Goal: Task Accomplishment & Management: Use online tool/utility

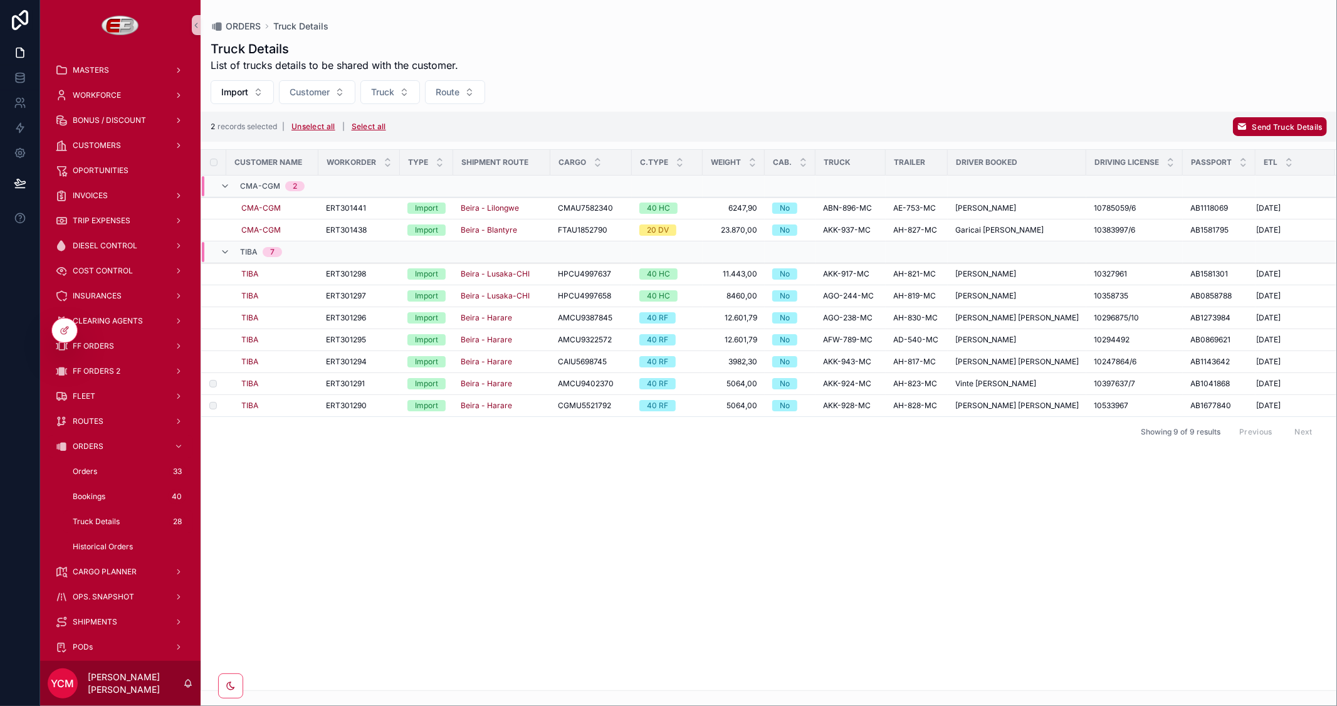
scroll to position [139, 0]
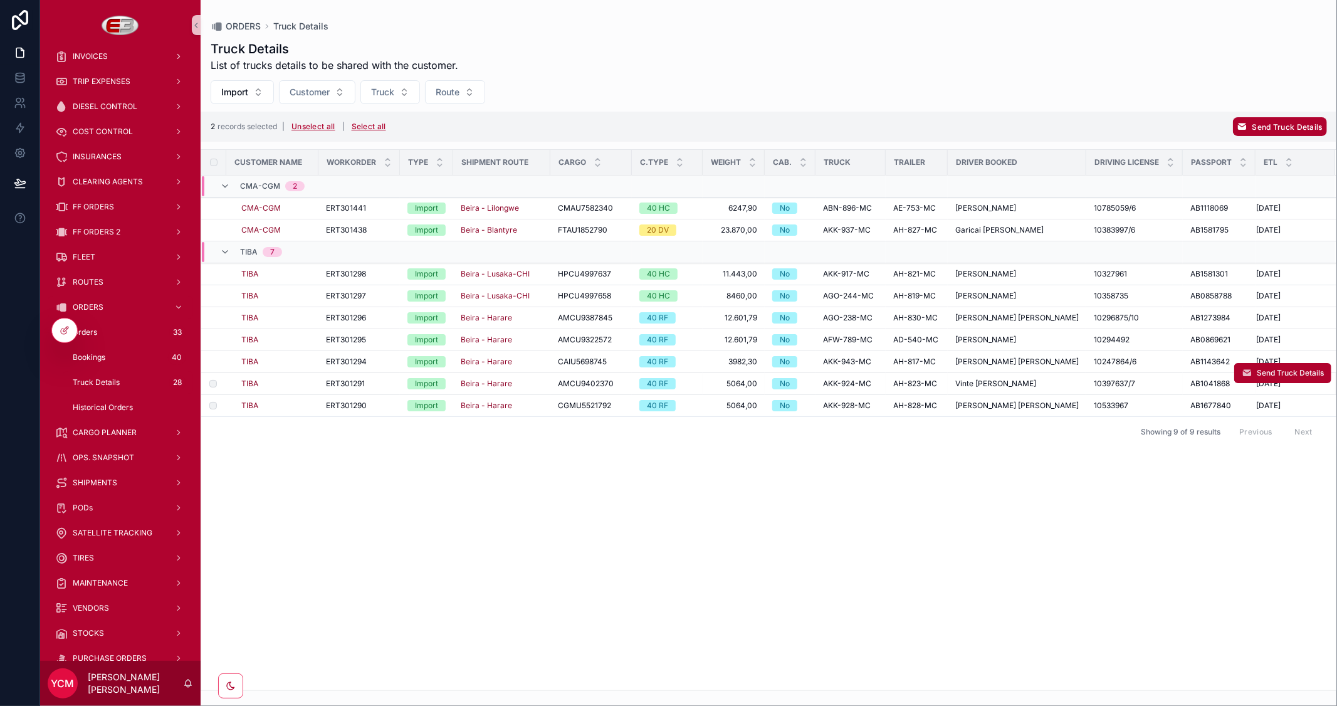
click at [213, 379] on td "scrollable content" at bounding box center [213, 384] width 25 height 22
click at [214, 387] on td "scrollable content" at bounding box center [213, 384] width 25 height 22
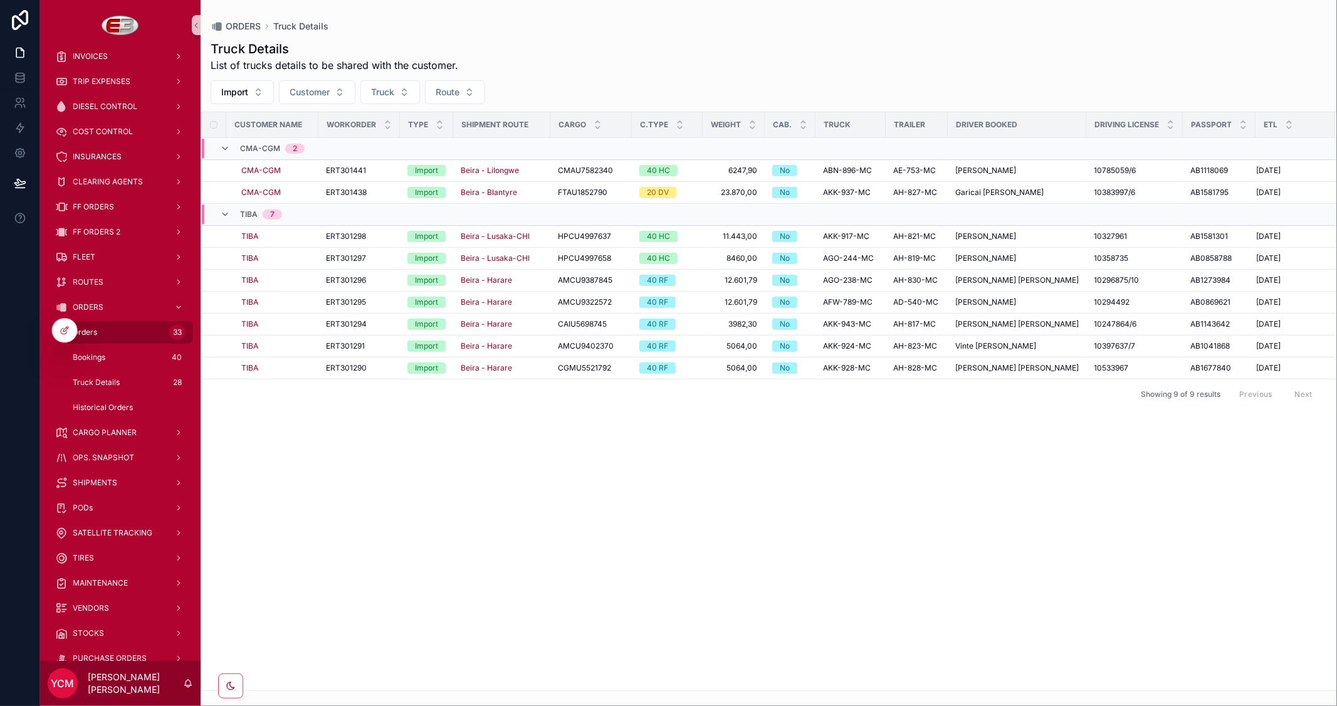
click at [103, 331] on div "Orders 33" at bounding box center [127, 332] width 115 height 20
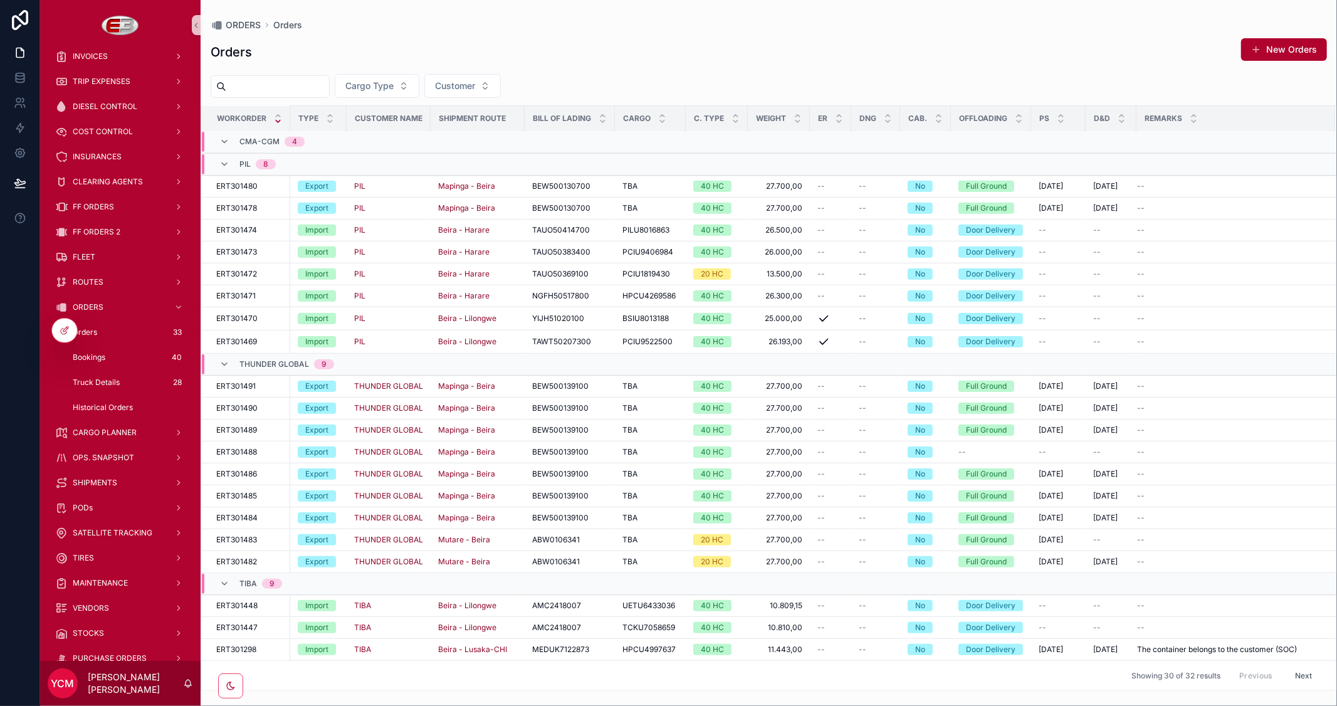
scroll to position [14, 0]
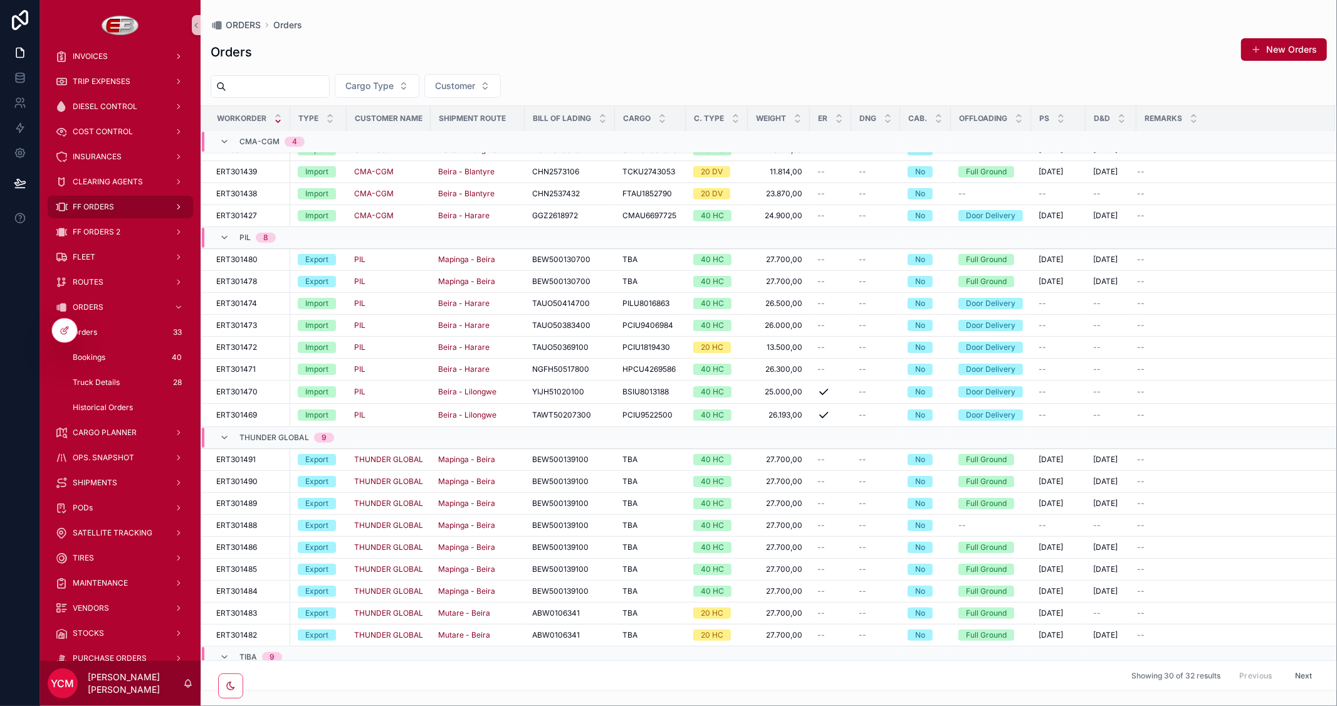
click at [103, 211] on div "FF ORDERS" at bounding box center [120, 207] width 130 height 20
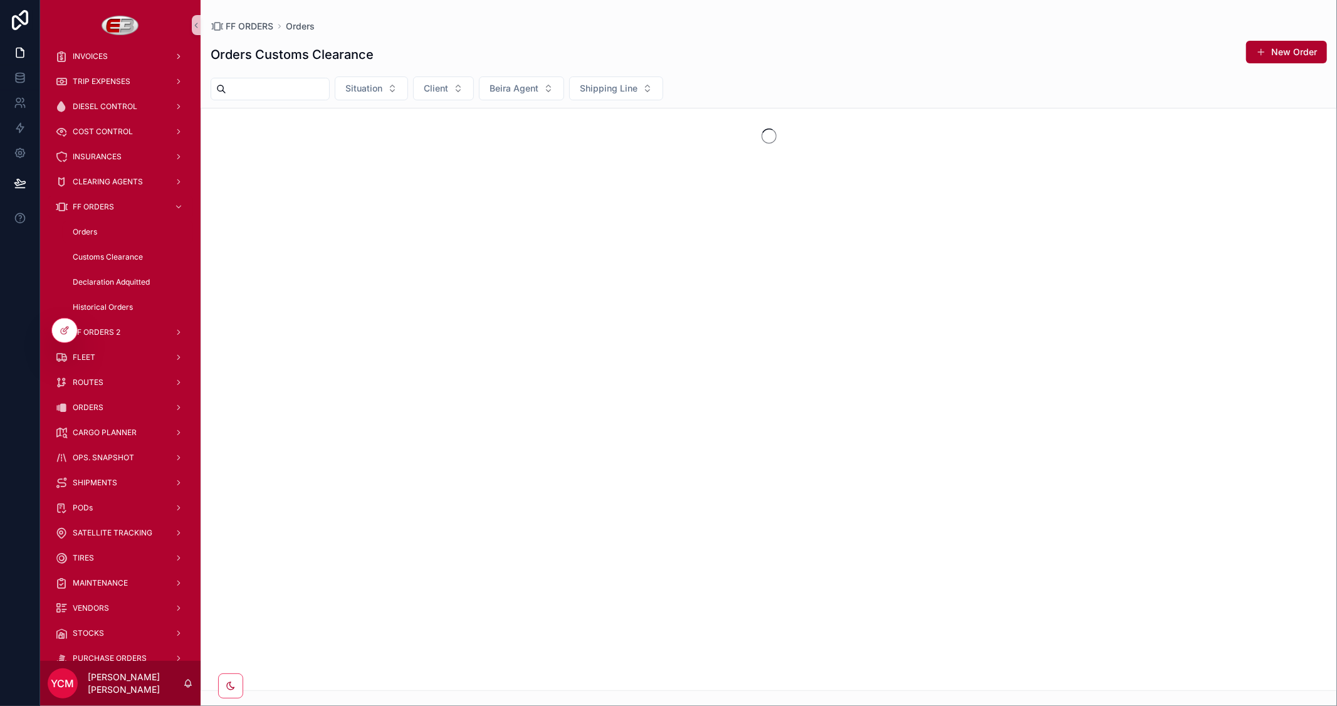
click at [304, 87] on input "scrollable content" at bounding box center [277, 89] width 103 height 18
type input "****"
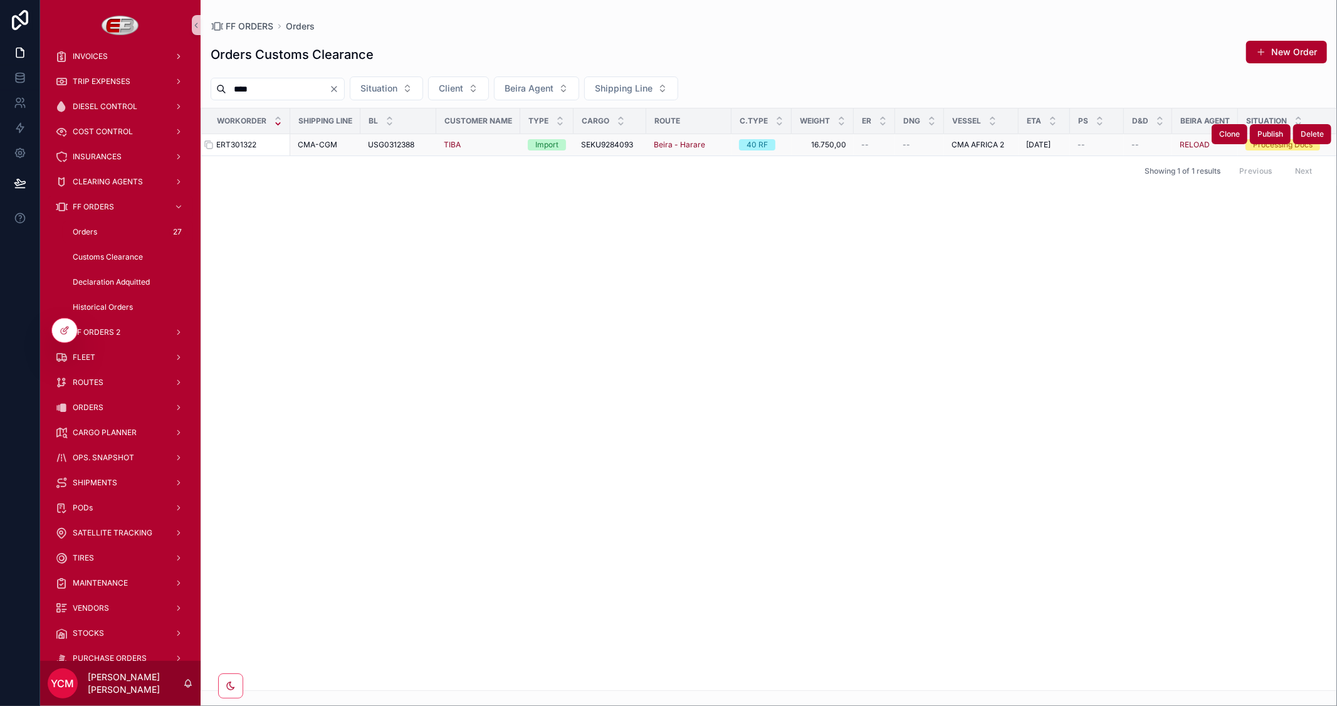
click at [239, 142] on span "ERT301322" at bounding box center [236, 145] width 40 height 10
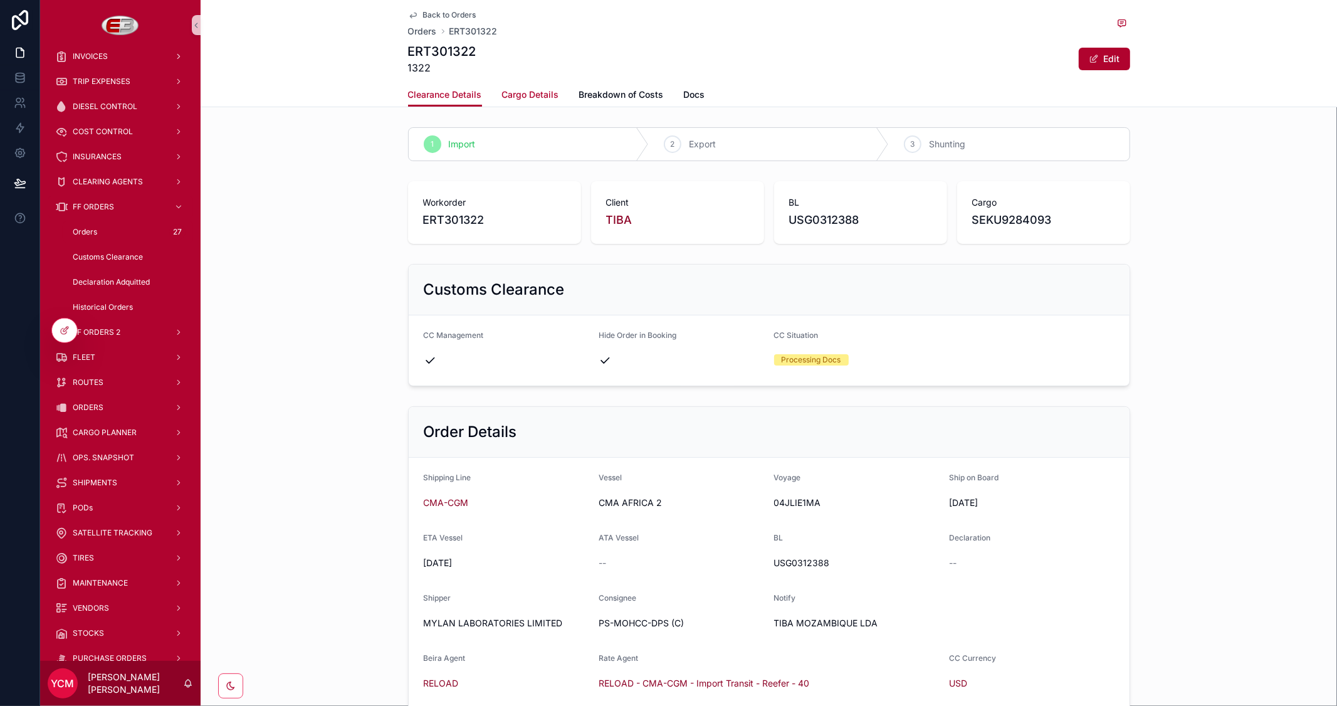
click at [503, 88] on span "Cargo Details" at bounding box center [530, 94] width 57 height 13
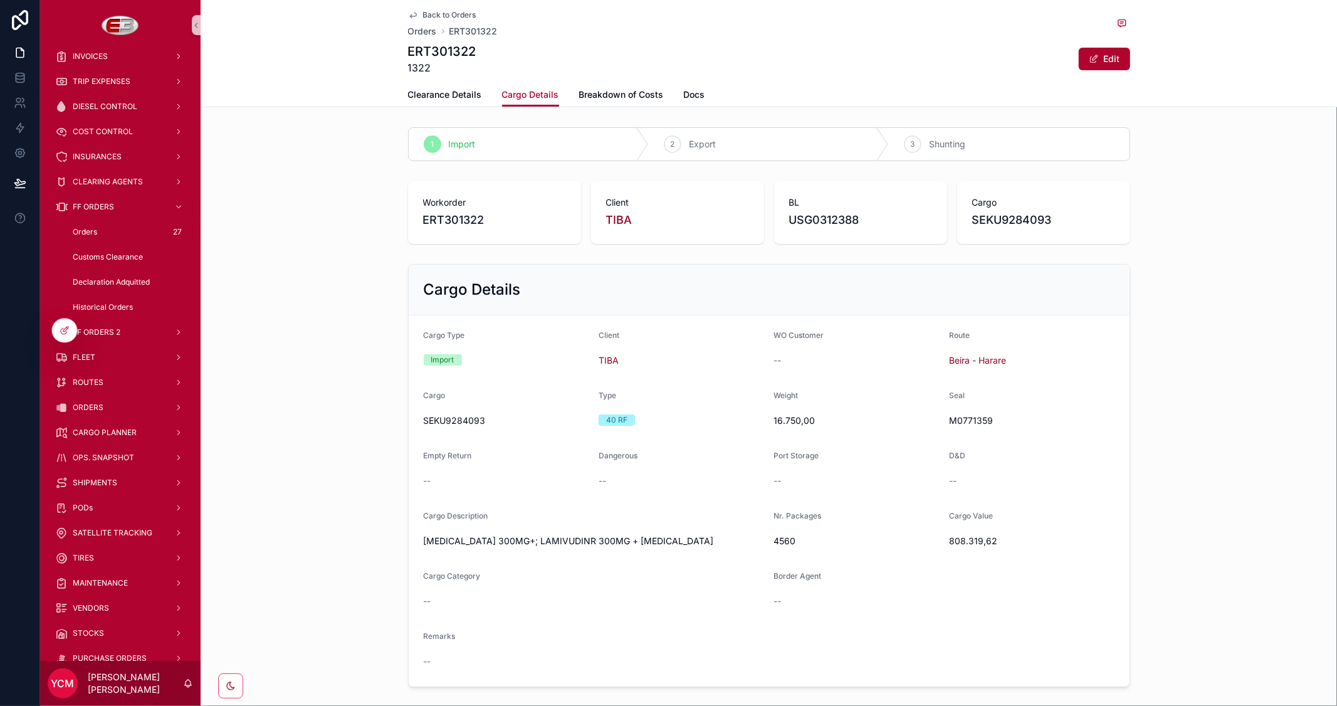
click at [423, 14] on span "Back to Orders" at bounding box center [449, 15] width 53 height 10
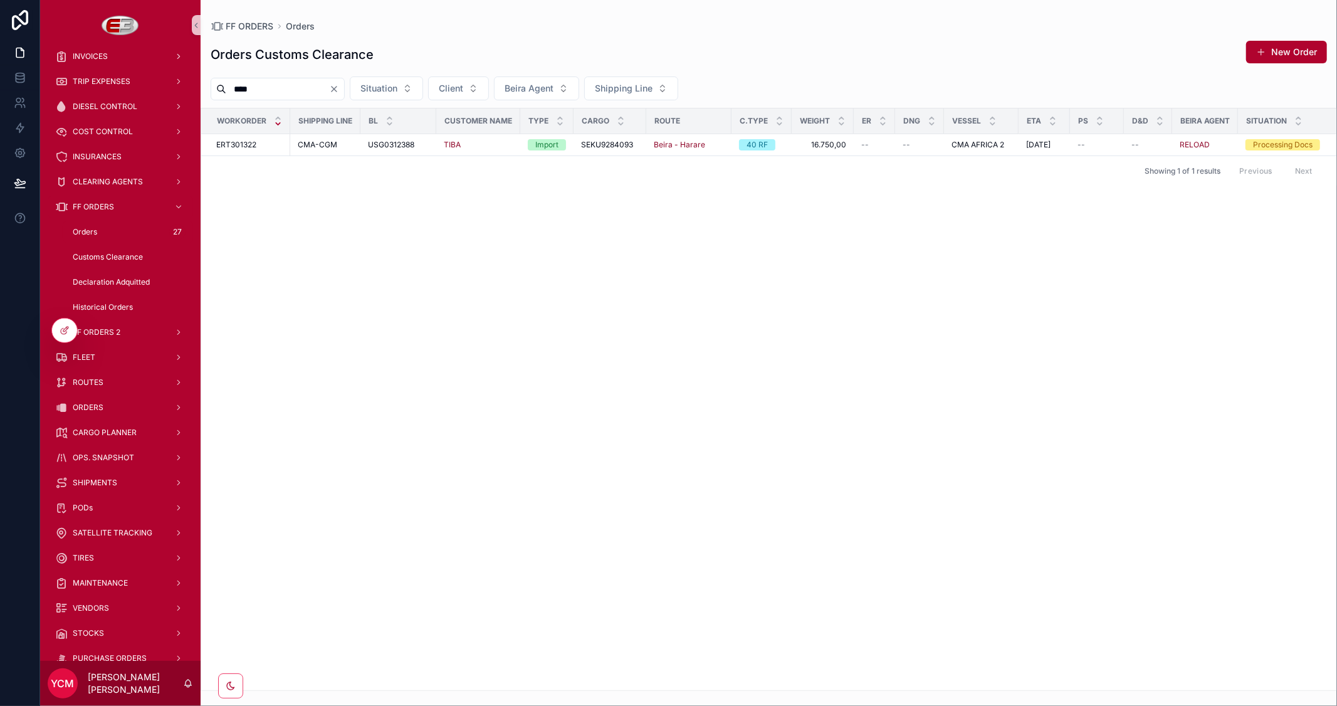
click at [278, 90] on input "****" at bounding box center [277, 89] width 103 height 18
type input "****"
click at [253, 147] on span "ERT301323" at bounding box center [236, 145] width 40 height 10
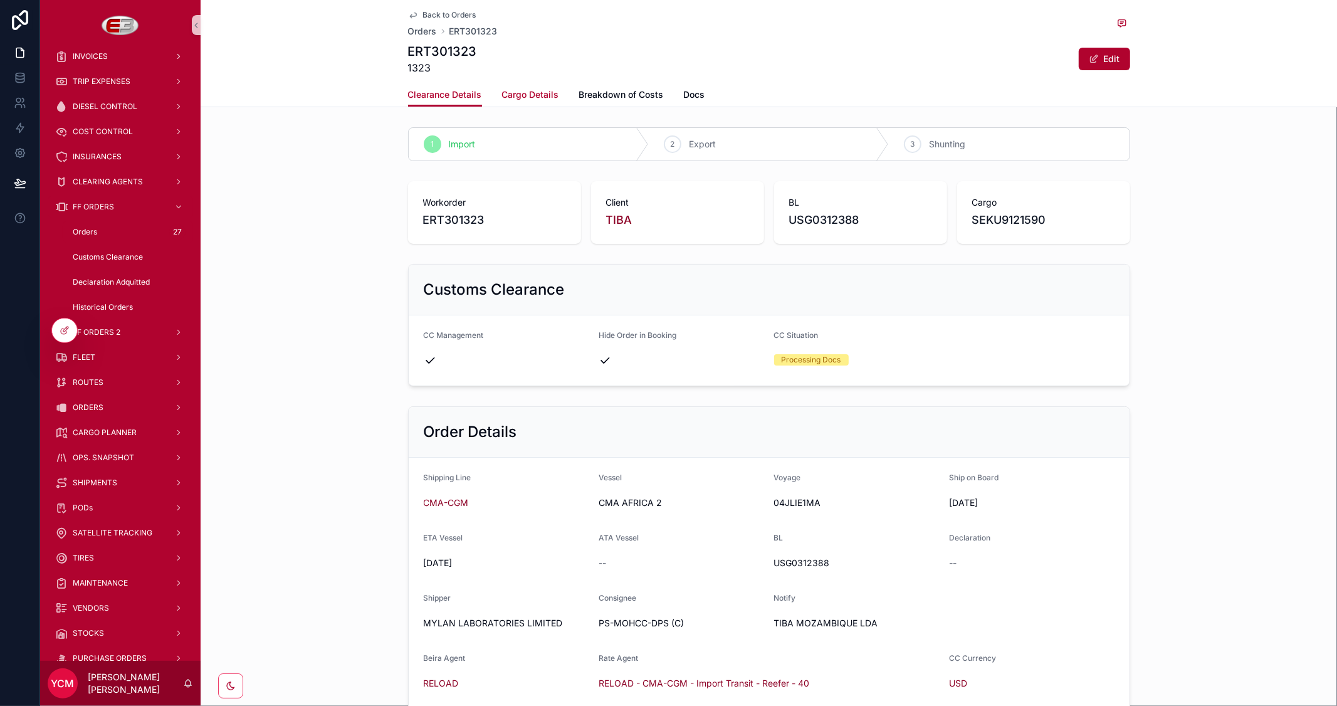
click at [527, 94] on span "Cargo Details" at bounding box center [530, 94] width 57 height 13
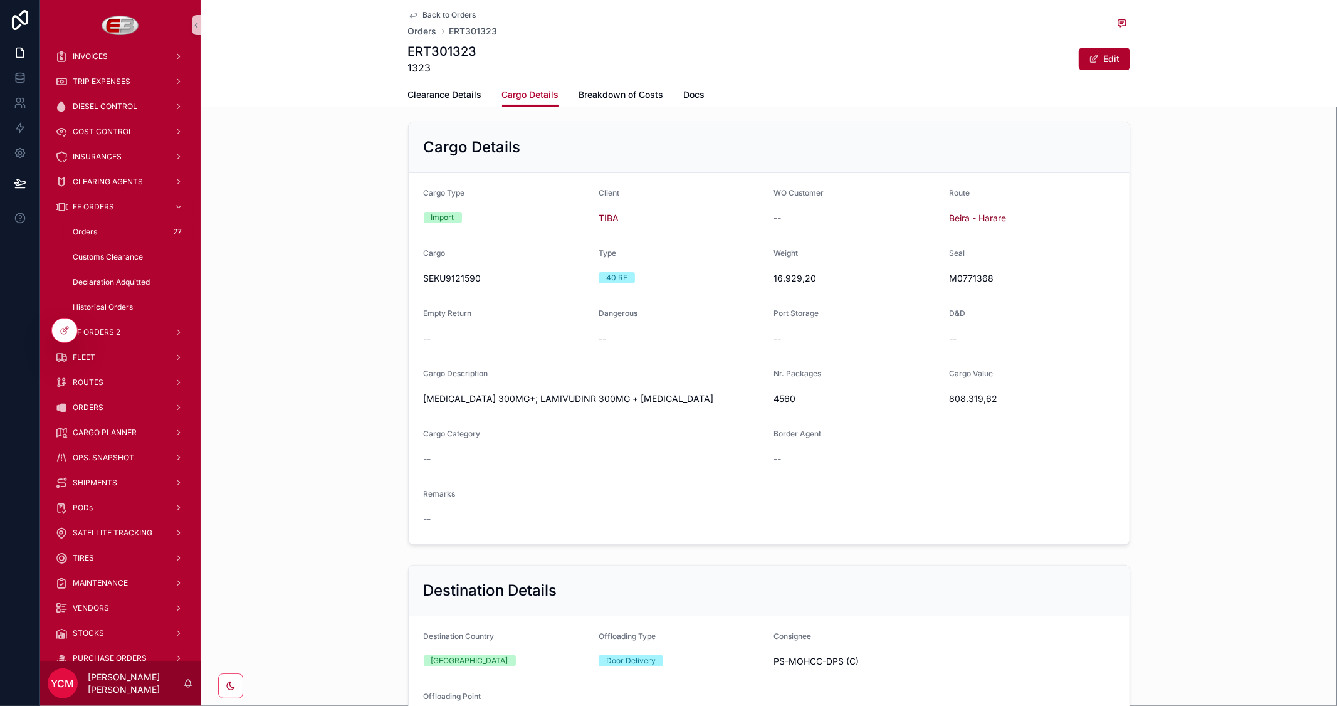
scroll to position [209, 0]
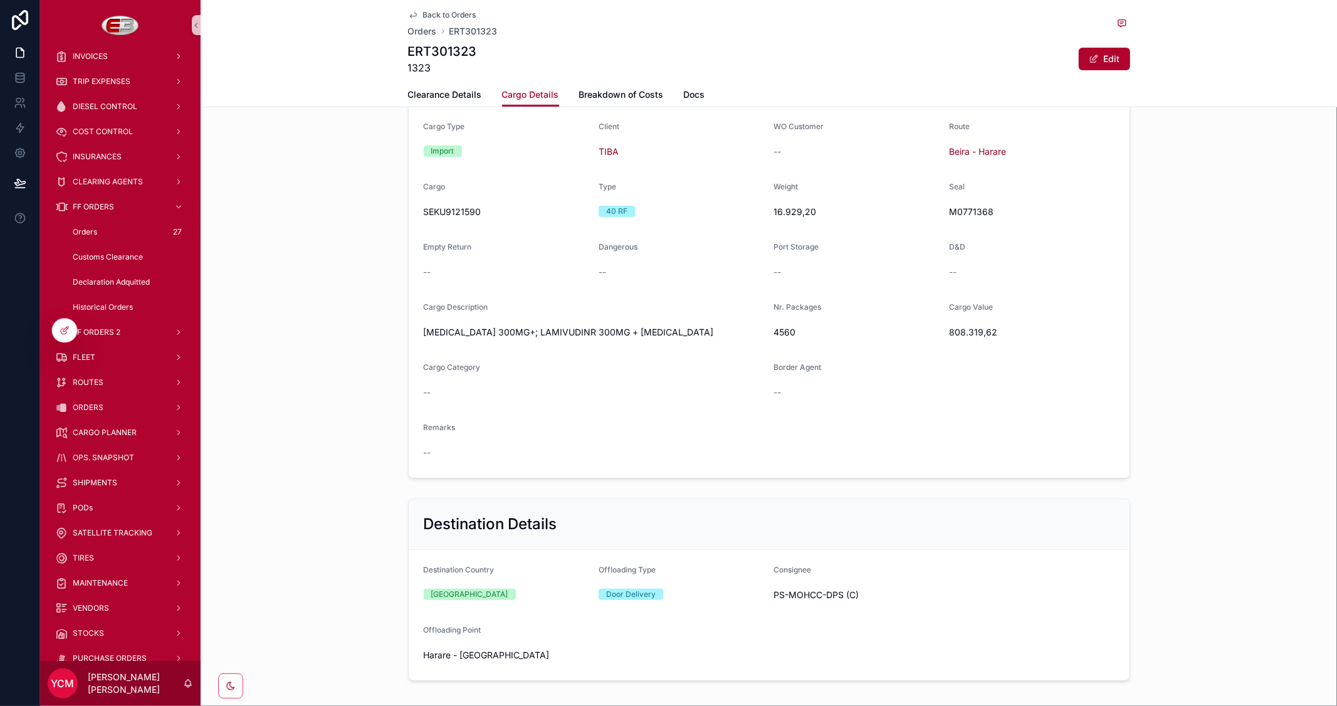
click at [416, 11] on link "Back to Orders" at bounding box center [442, 15] width 68 height 10
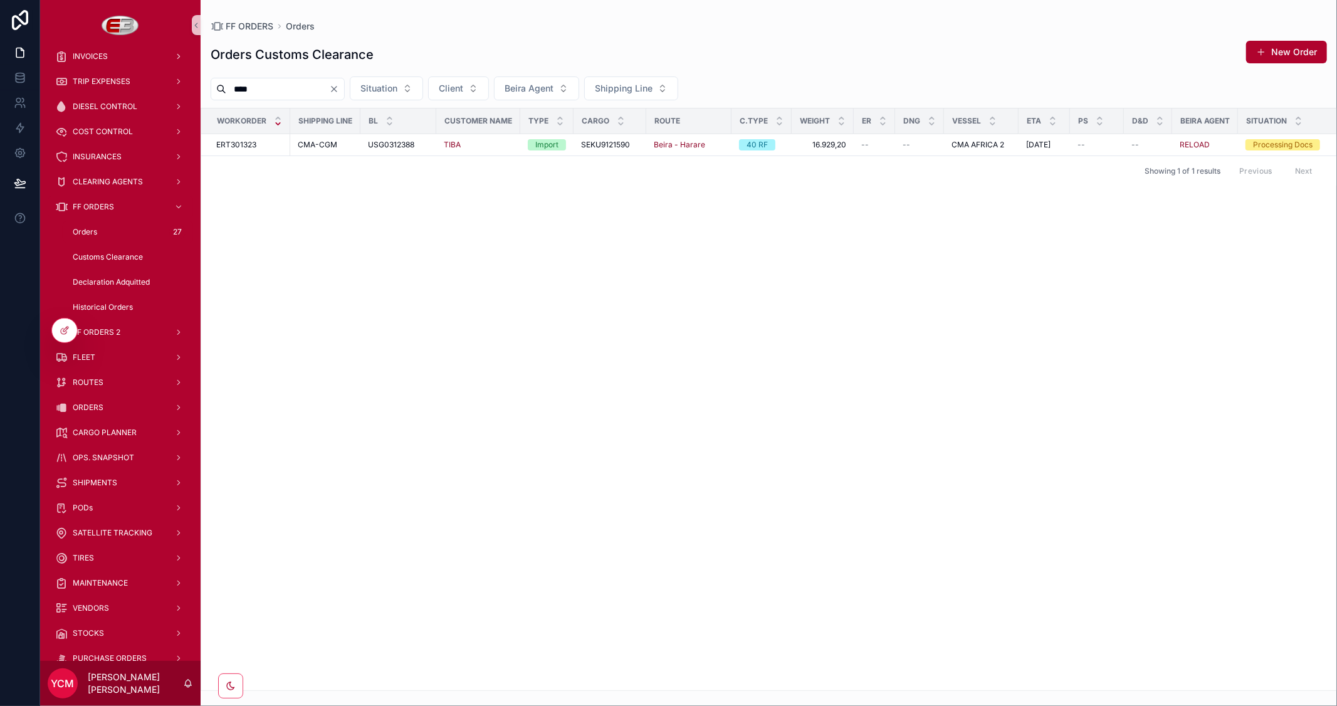
click at [339, 93] on icon "Clear" at bounding box center [334, 89] width 10 height 10
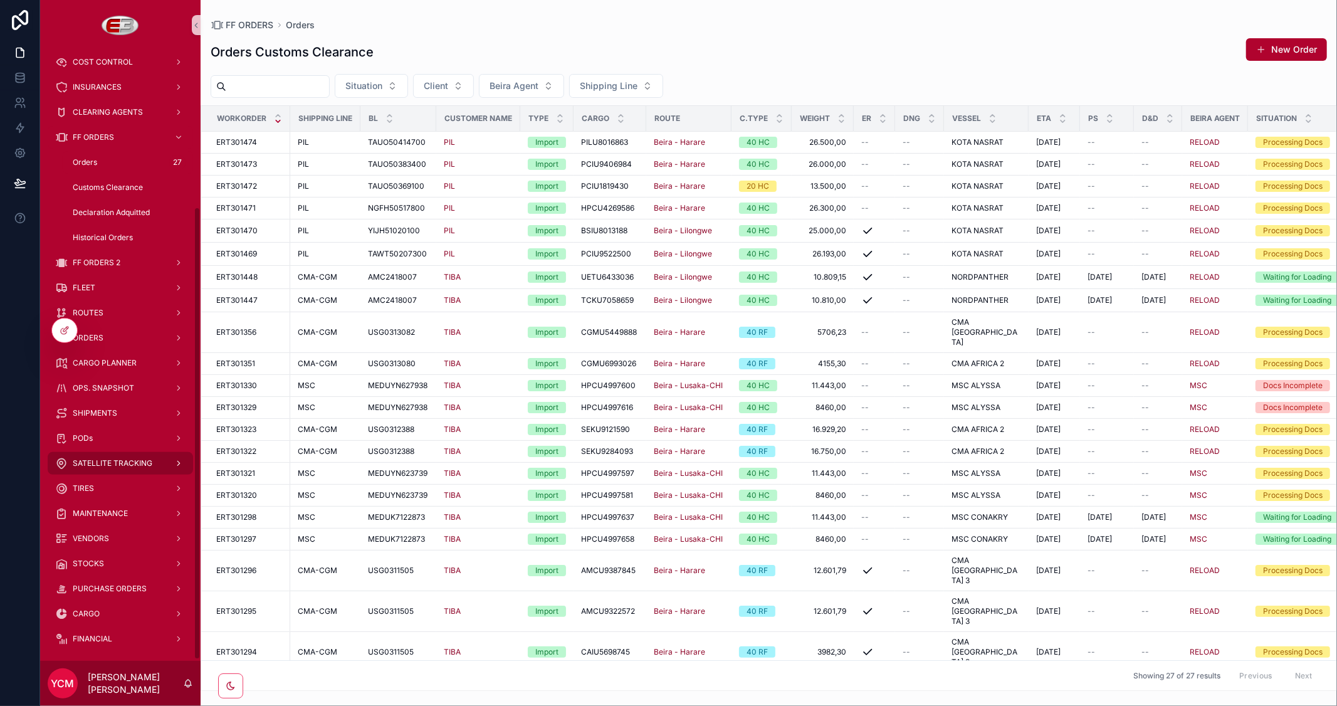
scroll to position [214, 0]
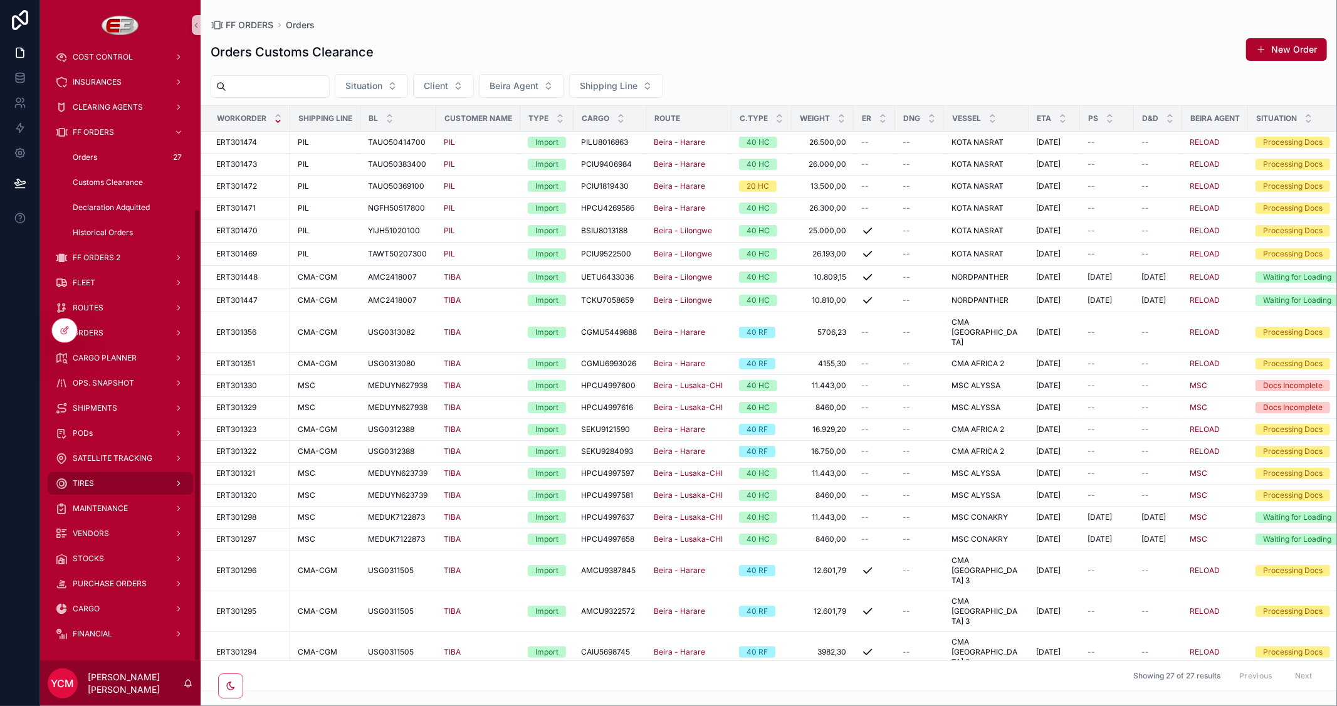
click at [102, 473] on div "TIRES" at bounding box center [120, 483] width 130 height 20
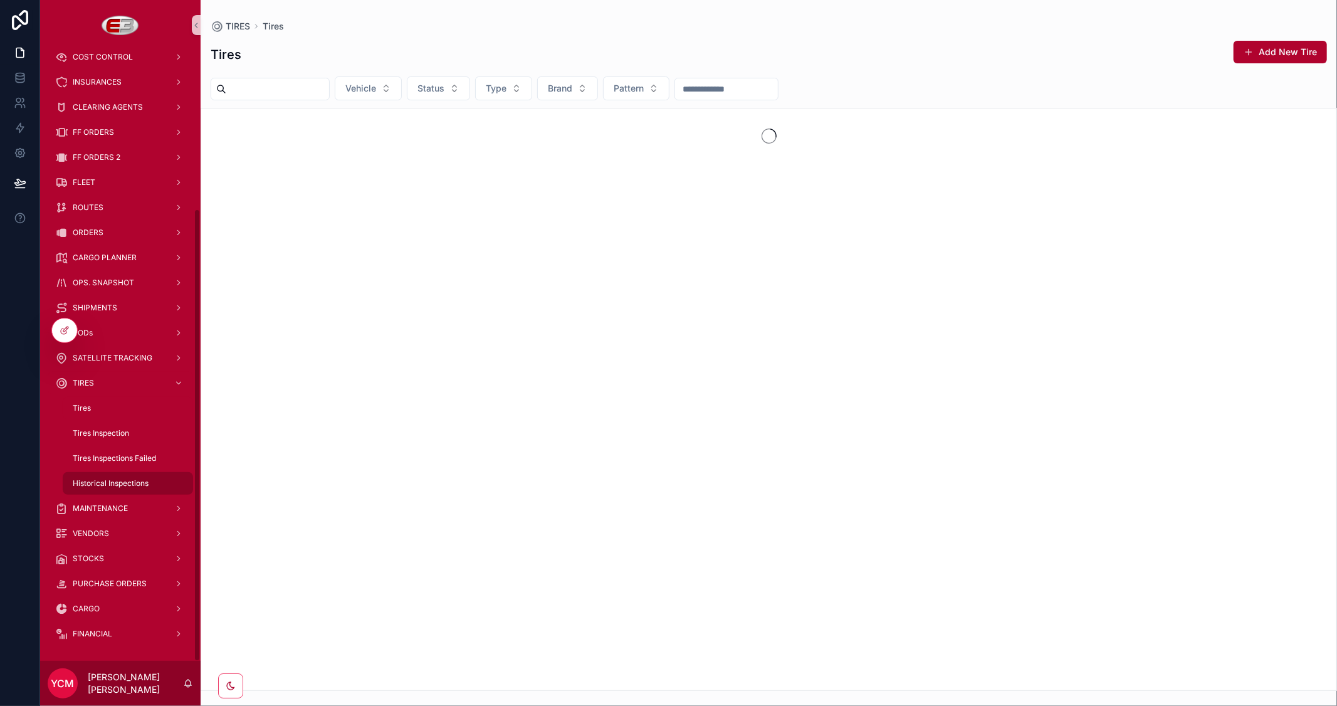
click at [124, 481] on span "Historical Inspections" at bounding box center [111, 483] width 76 height 10
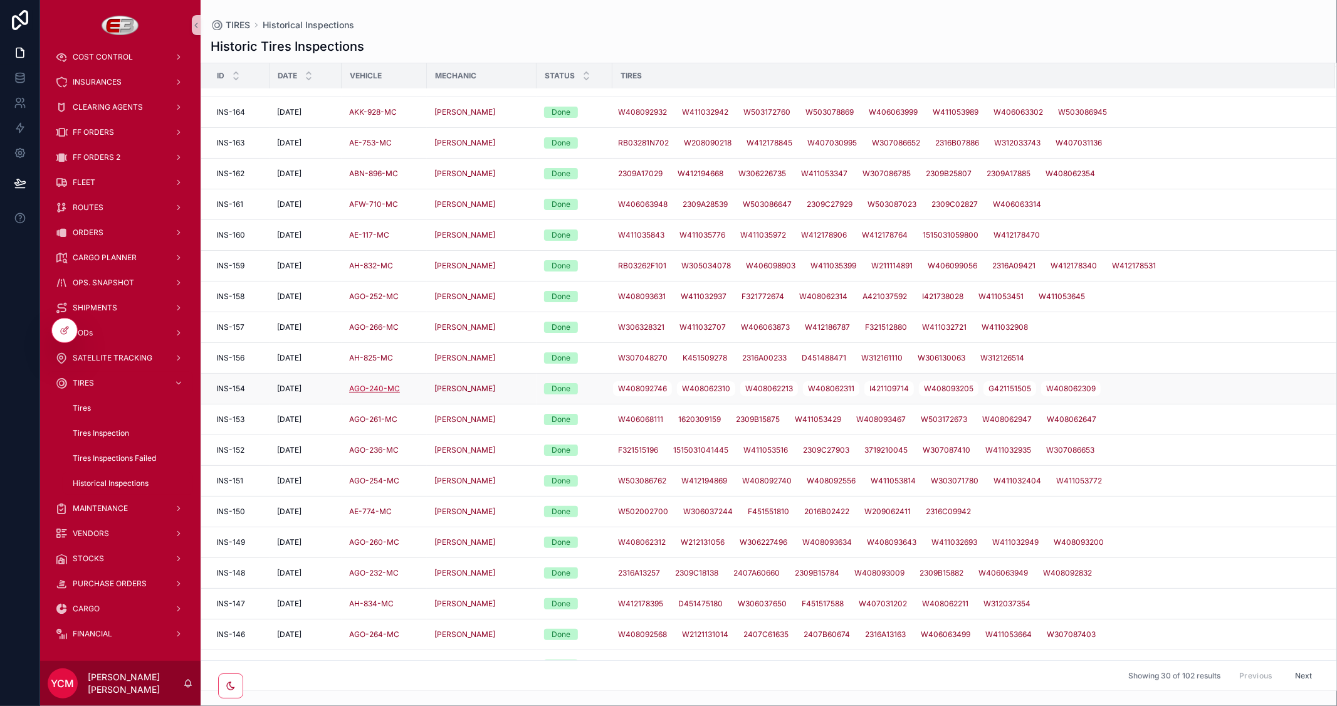
scroll to position [139, 0]
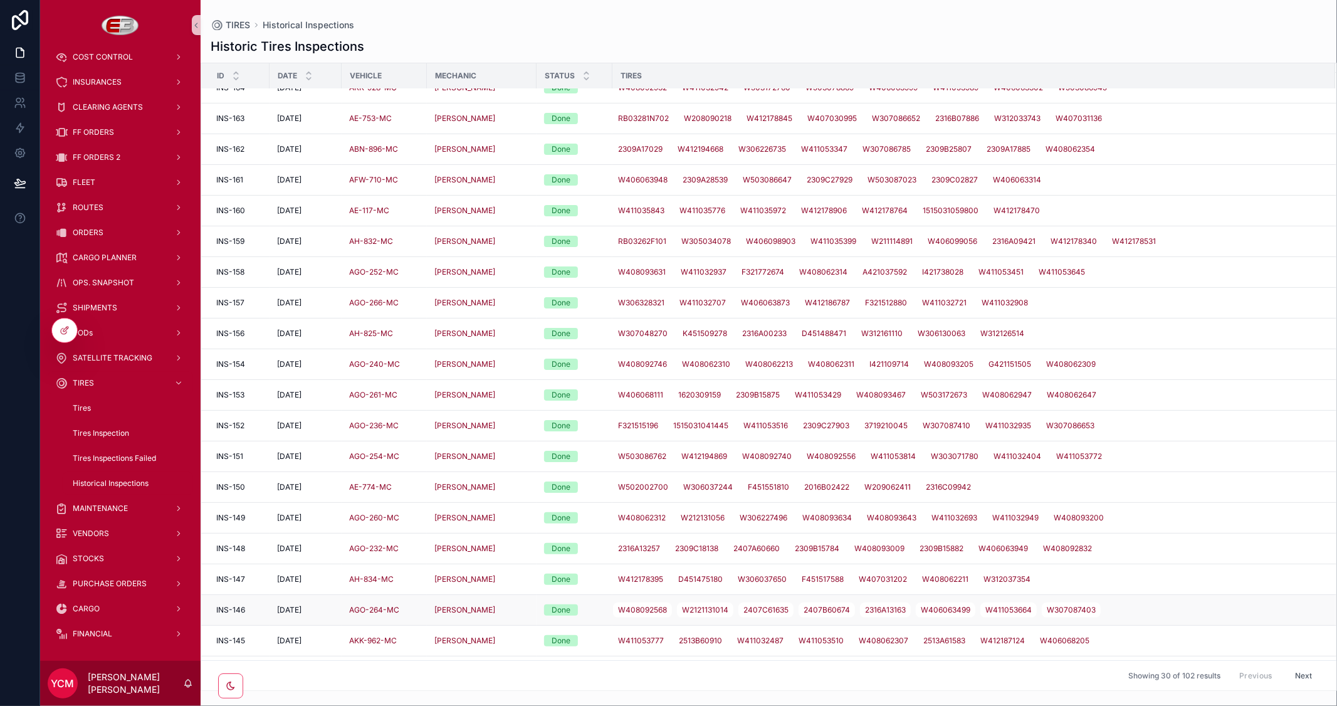
click at [295, 604] on td "[DATE] [DATE]" at bounding box center [306, 610] width 72 height 31
click at [295, 611] on span "[DATE]" at bounding box center [289, 610] width 24 height 10
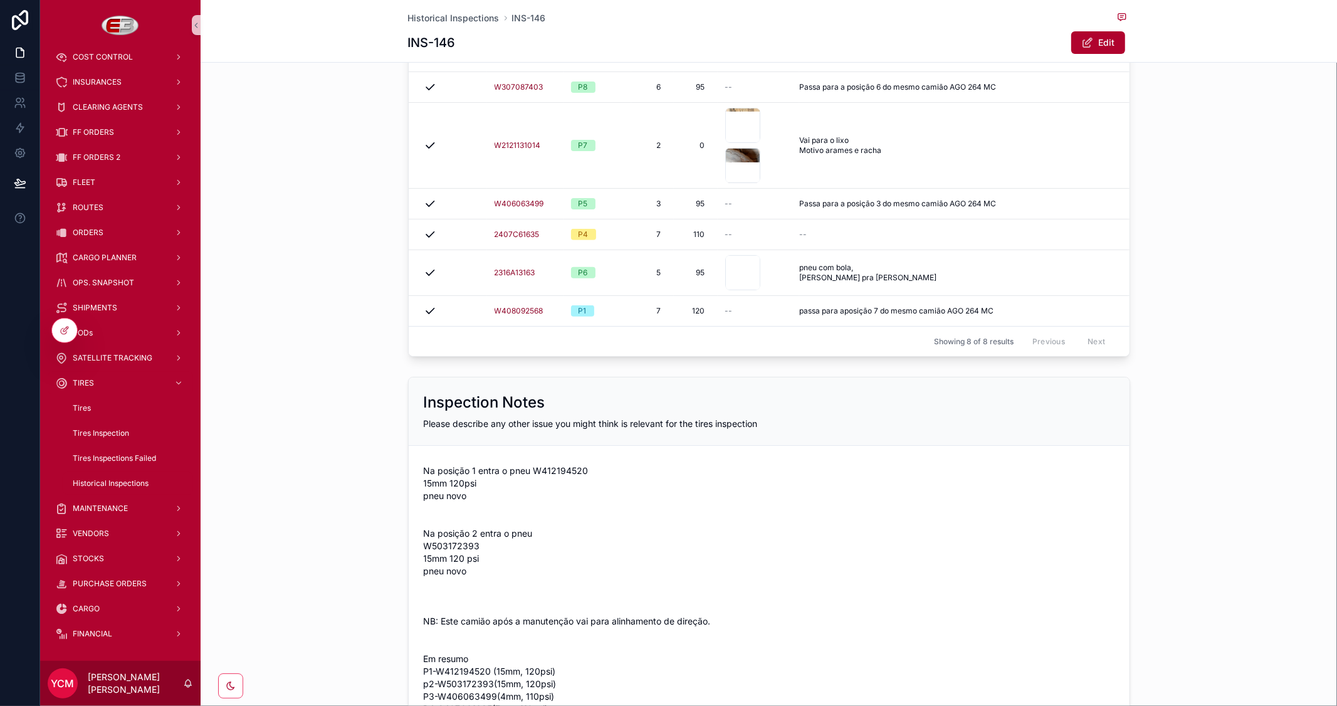
scroll to position [387, 0]
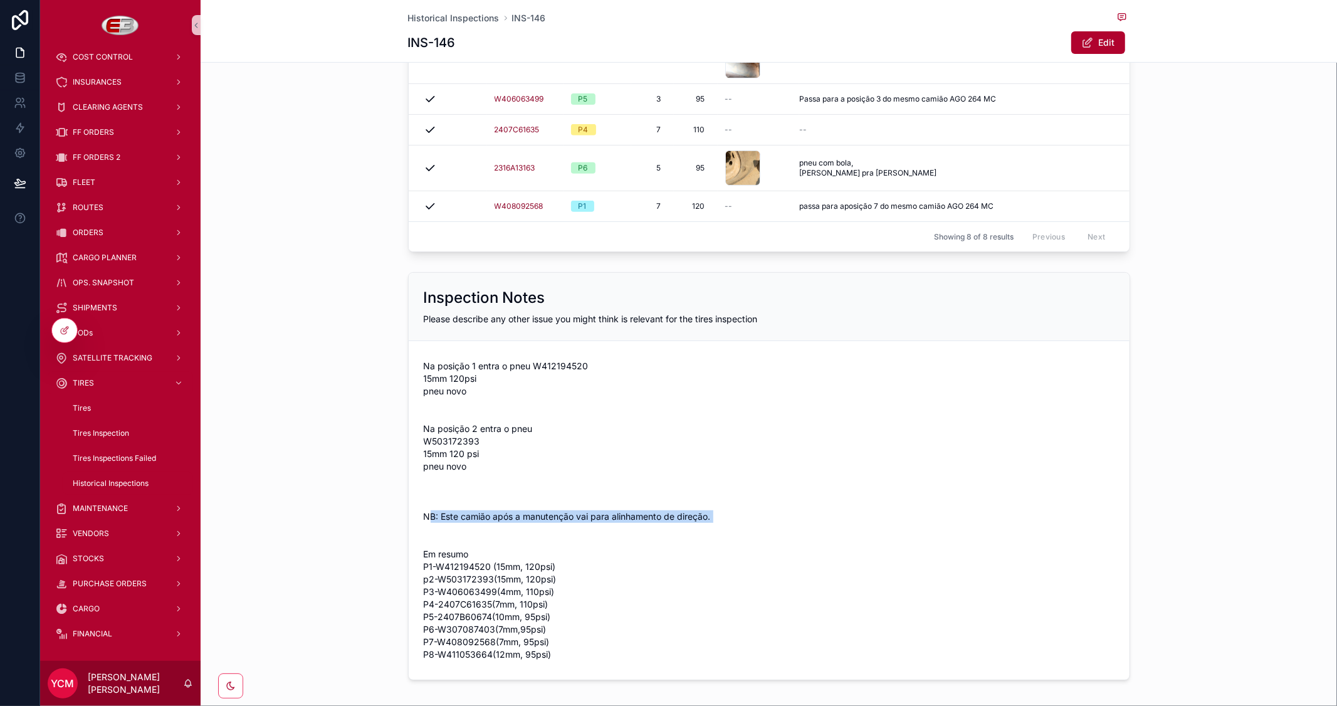
drag, startPoint x: 423, startPoint y: 515, endPoint x: 716, endPoint y: 515, distance: 293.4
click at [716, 515] on span "Na posição 1 entra o pneu W412194520 15mm 120psi pneu novo Na posição 2 entra o…" at bounding box center [769, 510] width 691 height 301
click at [424, 513] on span "Na posição 1 entra o pneu W412194520 15mm 120psi pneu novo Na posição 2 entra o…" at bounding box center [769, 510] width 691 height 301
click at [424, 514] on span "Na posição 1 entra o pneu W412194520 15mm 120psi pneu novo Na posição 2 entra o…" at bounding box center [769, 510] width 691 height 301
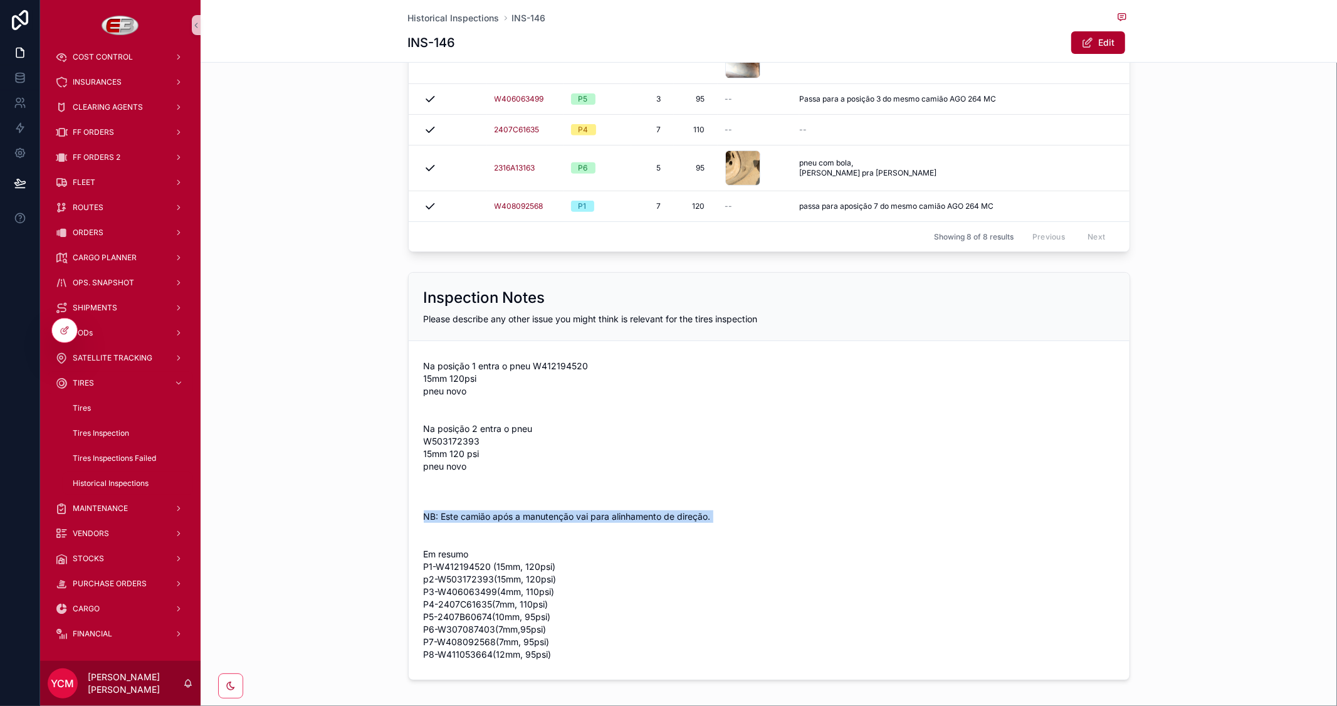
drag, startPoint x: 419, startPoint y: 517, endPoint x: 713, endPoint y: 514, distance: 294.0
click at [713, 514] on span "Na posição 1 entra o pneu W412194520 15mm 120psi pneu novo Na posição 2 entra o…" at bounding box center [769, 510] width 691 height 301
click at [547, 491] on span "Na posição 1 entra o pneu W412194520 15mm 120psi pneu novo Na posição 2 entra o…" at bounding box center [769, 510] width 691 height 301
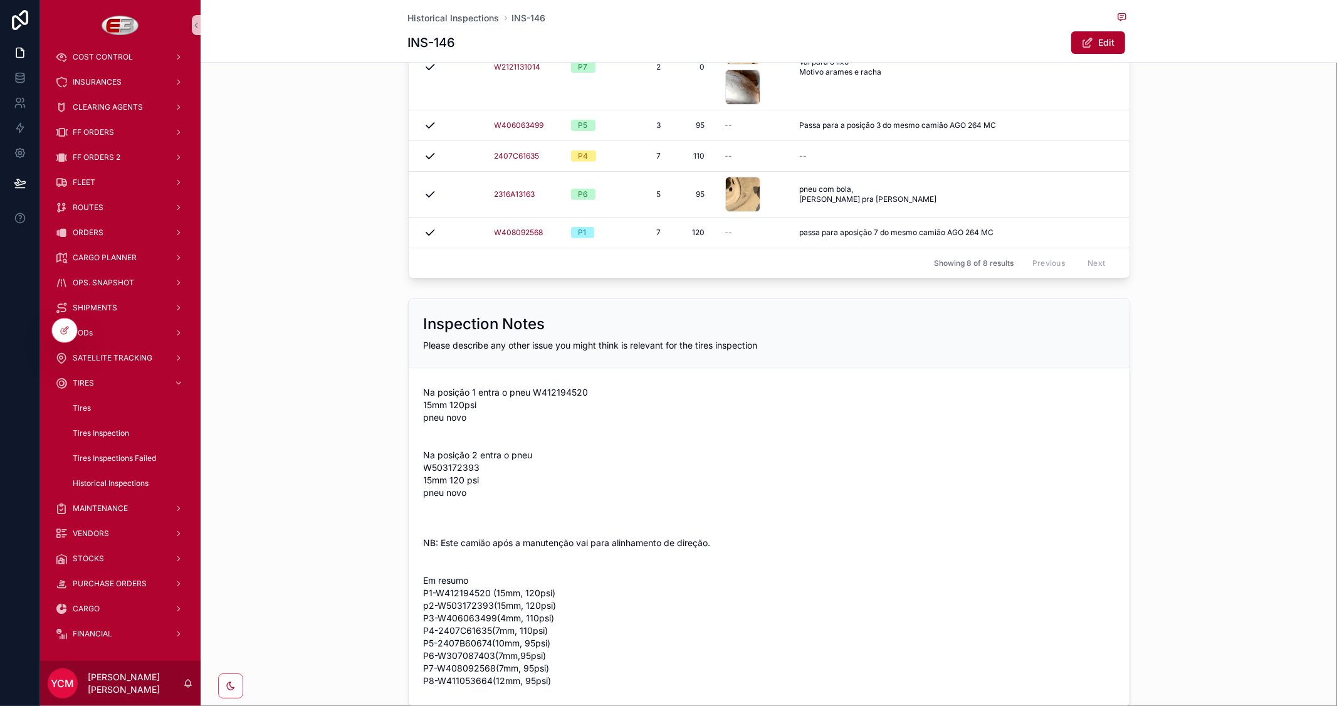
scroll to position [446, 0]
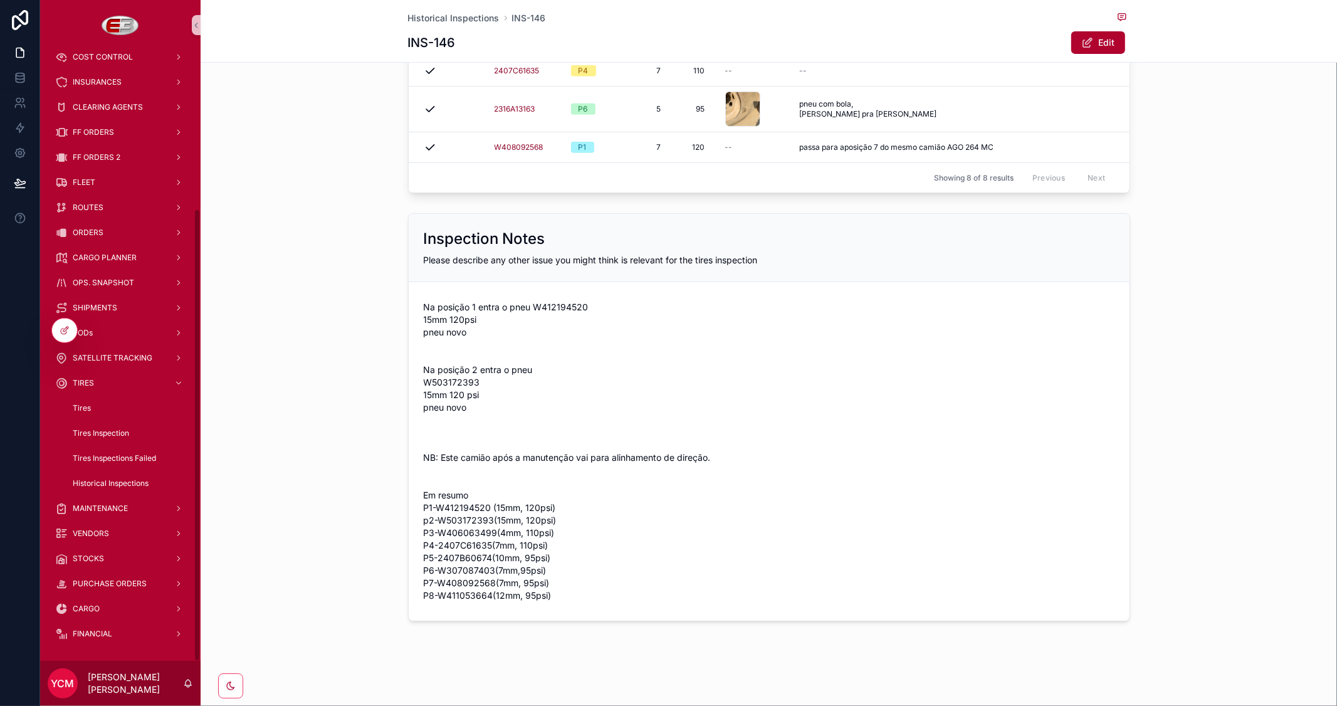
click at [142, 481] on span "Historical Inspections" at bounding box center [111, 483] width 76 height 10
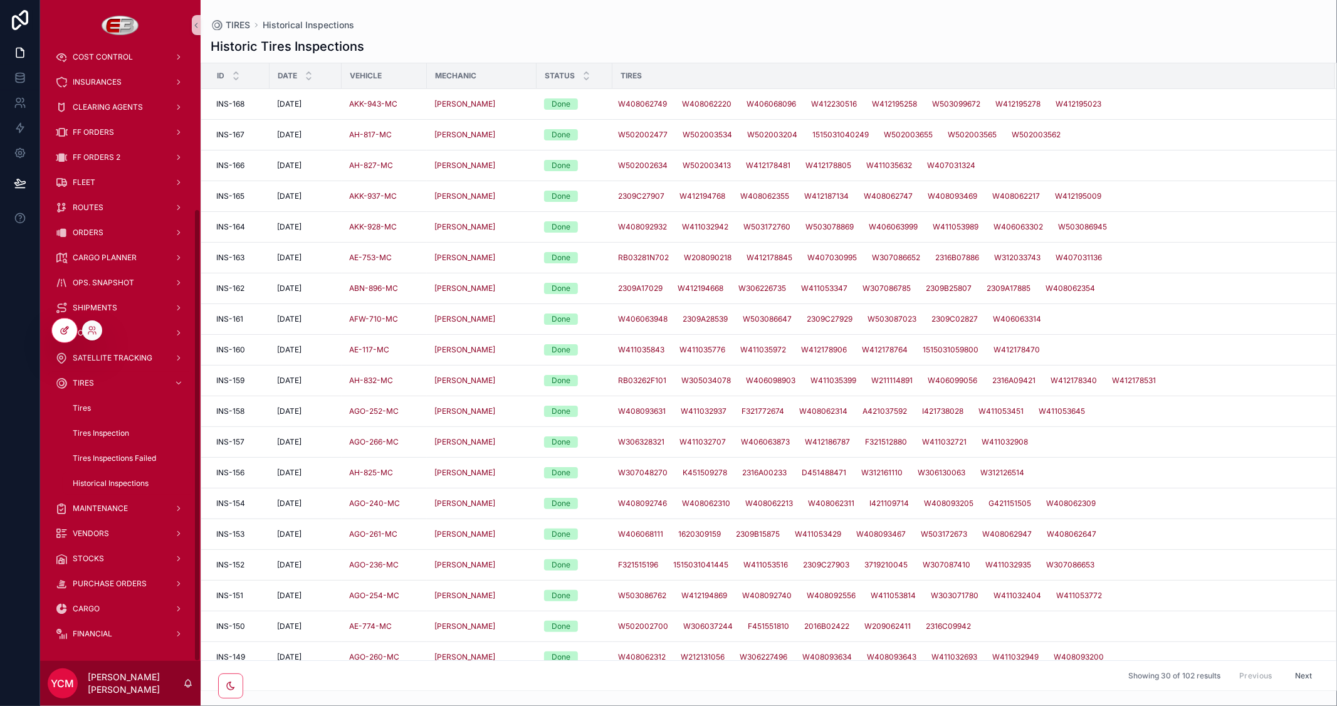
click at [60, 333] on icon at bounding box center [65, 330] width 10 height 10
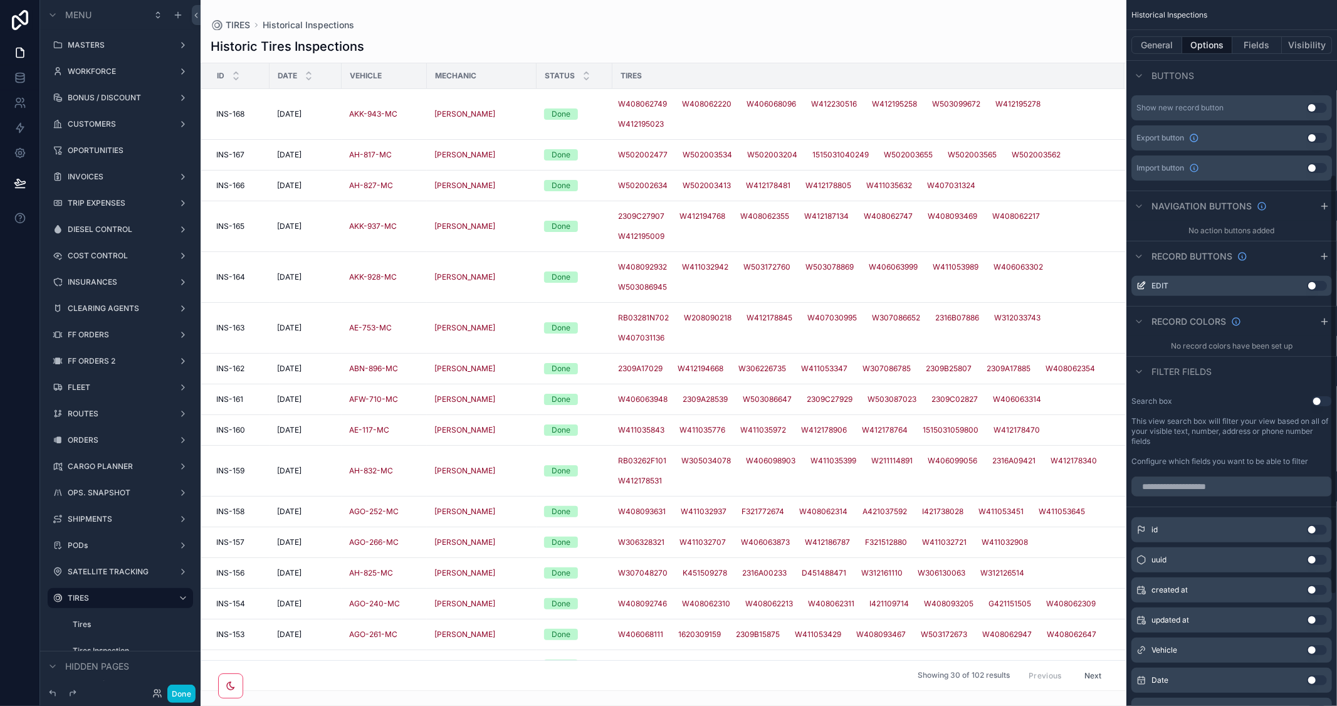
scroll to position [480, 0]
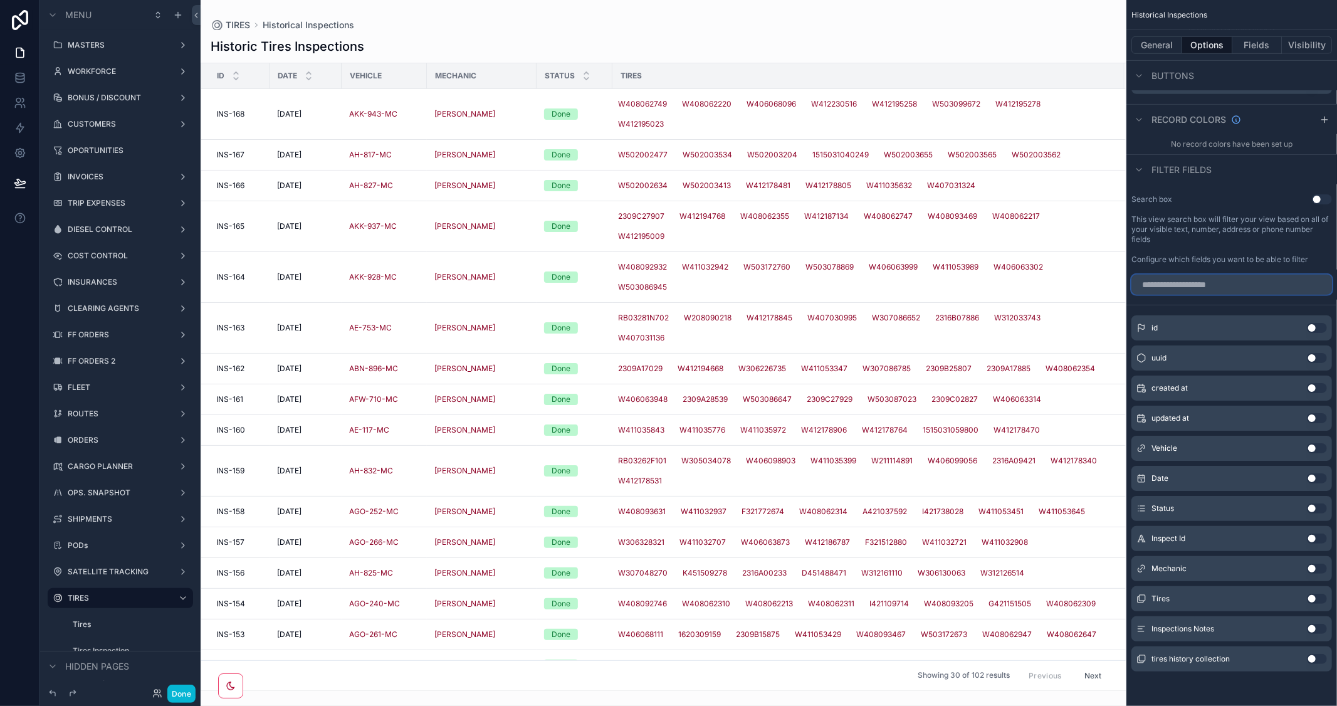
click at [1193, 291] on input "scrollable content" at bounding box center [1232, 285] width 201 height 20
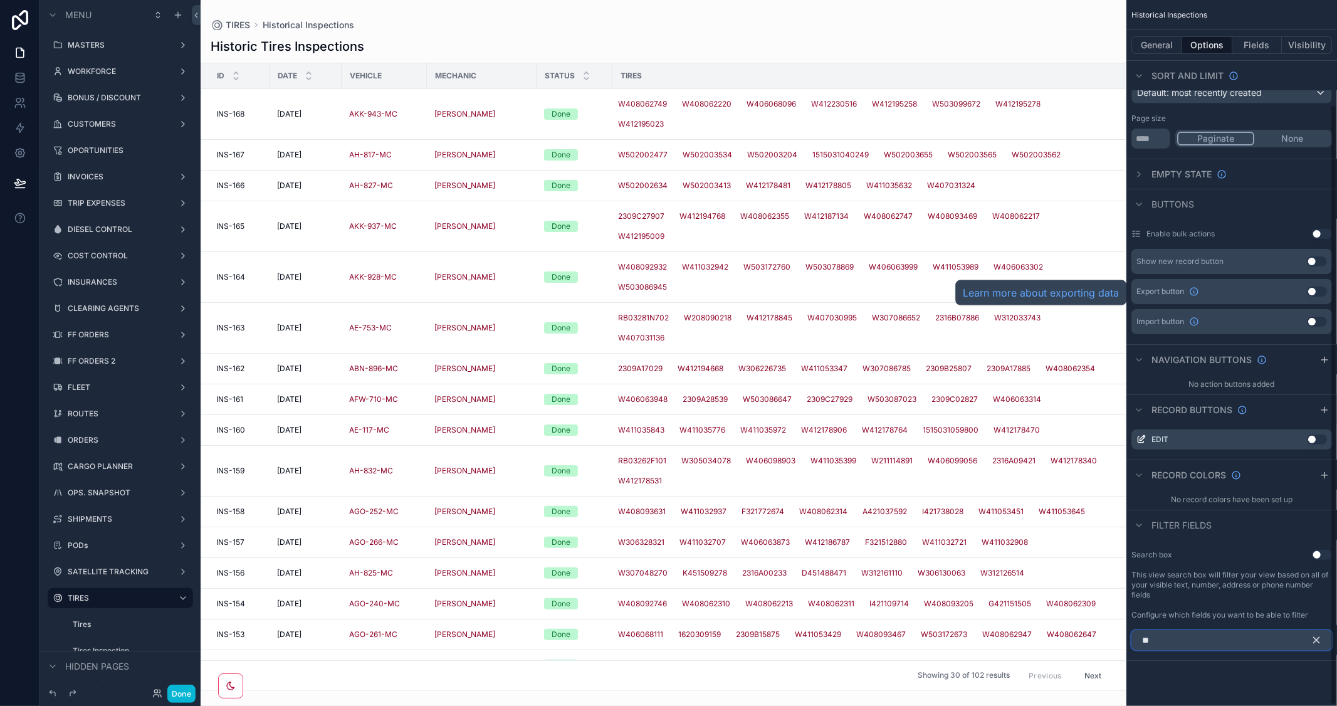
scroll to position [123, 0]
type input "*****"
click at [1315, 641] on icon "scrollable content" at bounding box center [1316, 641] width 11 height 11
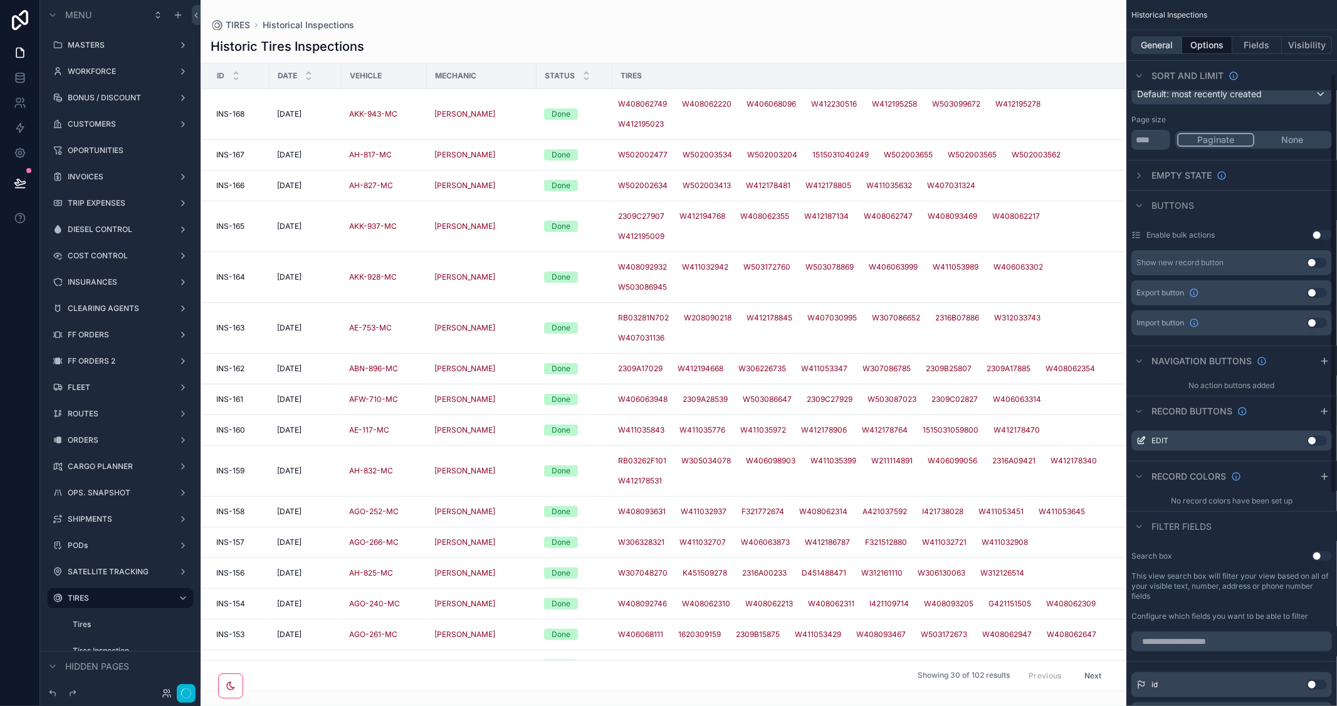
click at [1156, 45] on button "General" at bounding box center [1157, 45] width 51 height 18
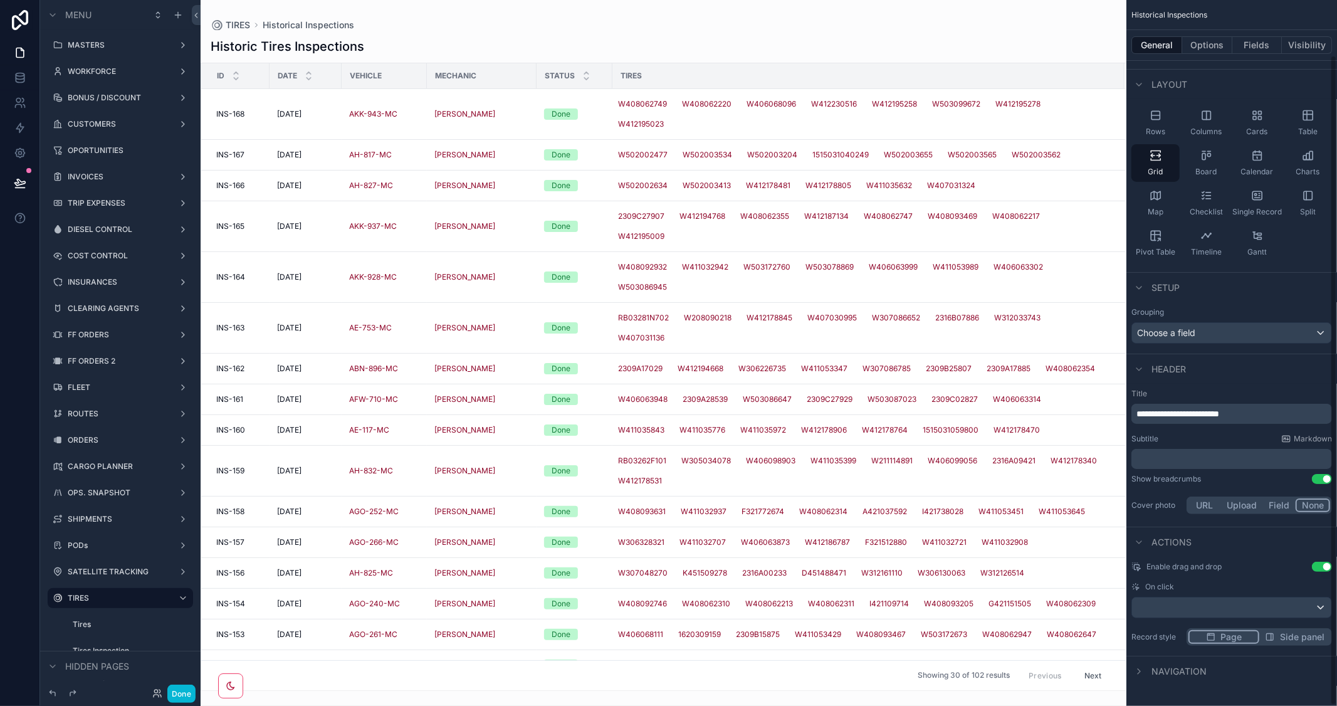
scroll to position [60, 0]
click at [1200, 46] on button "Options" at bounding box center [1207, 45] width 50 height 18
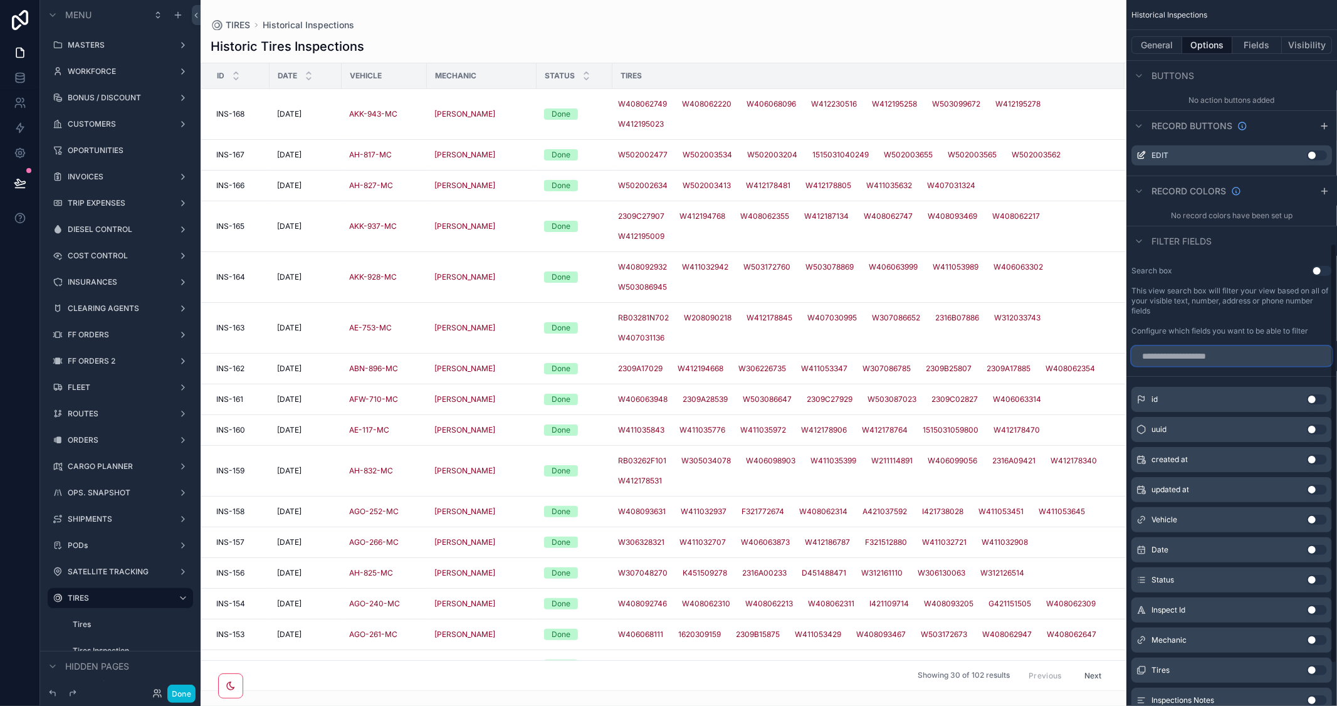
click at [1207, 356] on input "scrollable content" at bounding box center [1232, 356] width 201 height 20
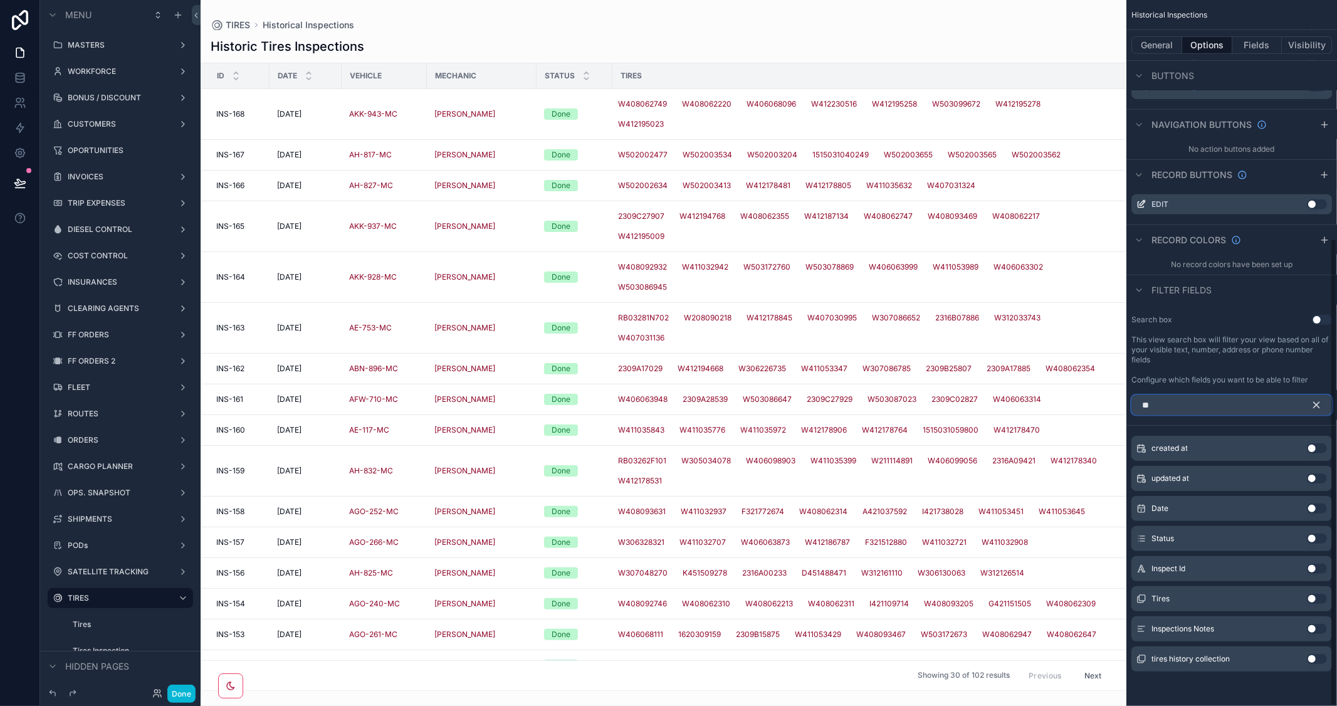
scroll to position [123, 0]
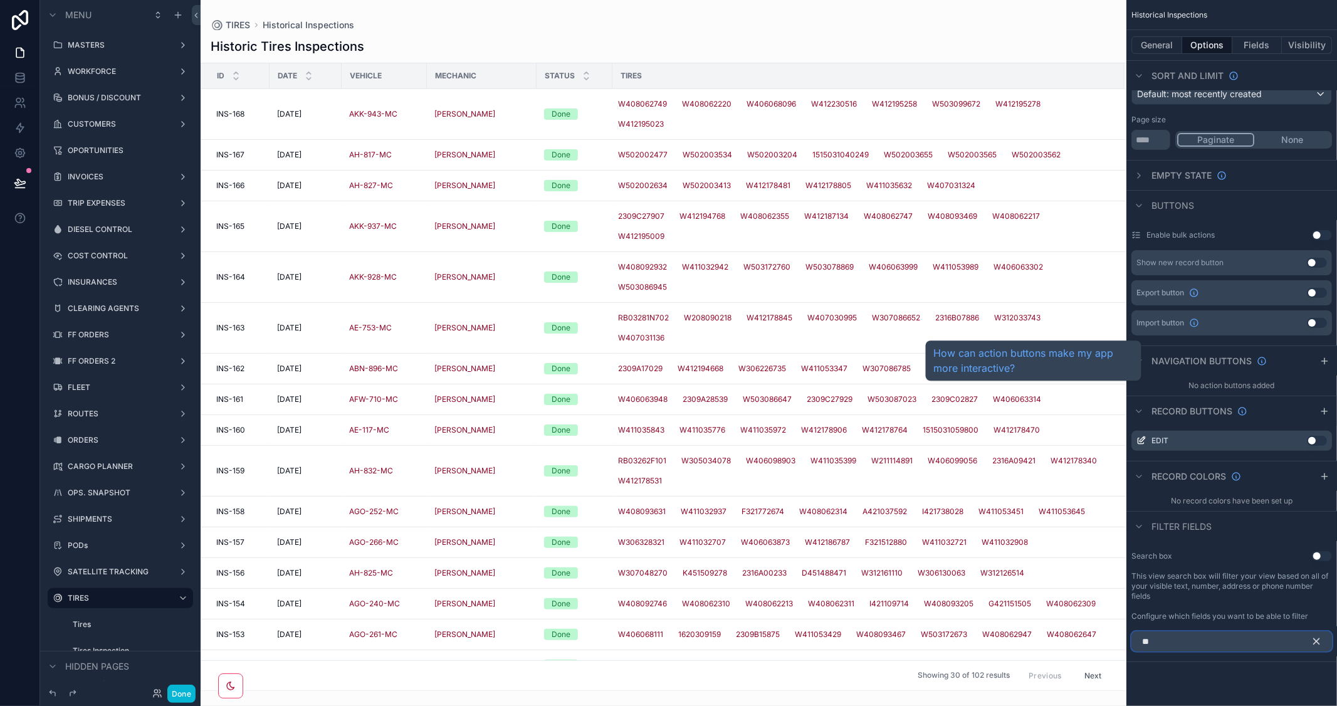
type input "*"
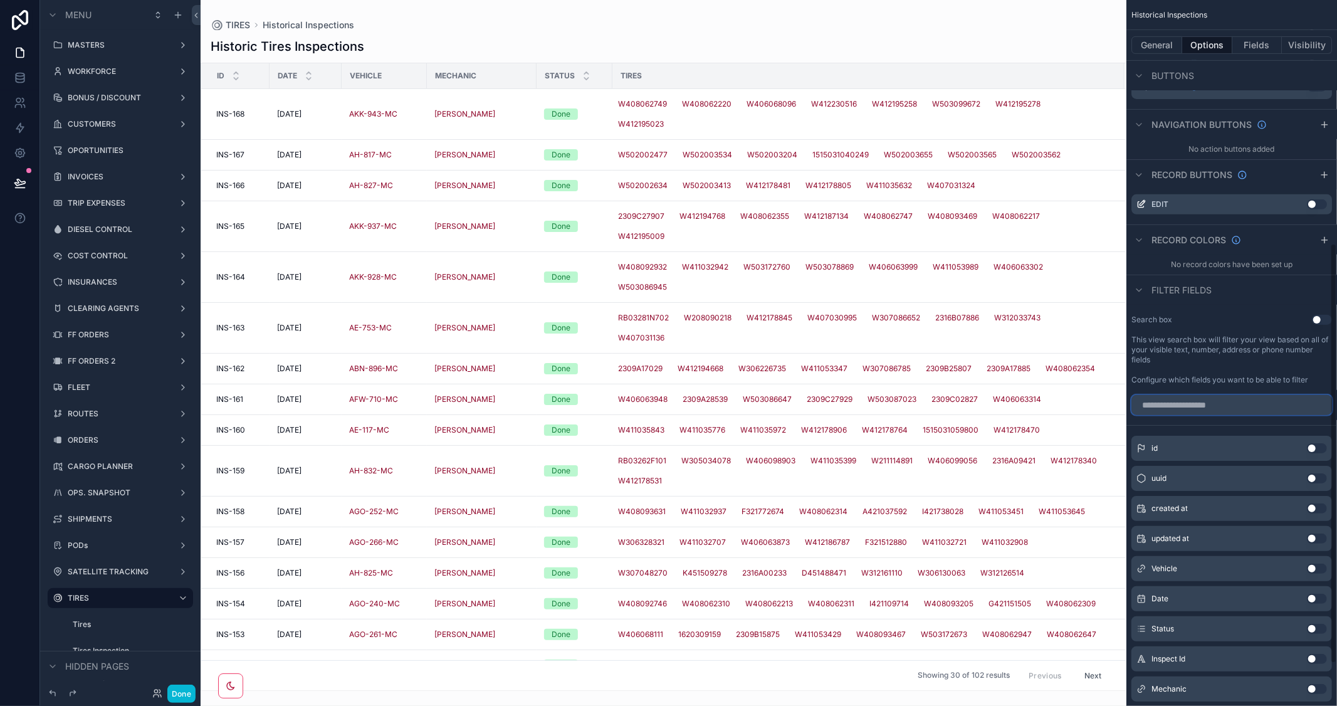
scroll to position [409, 0]
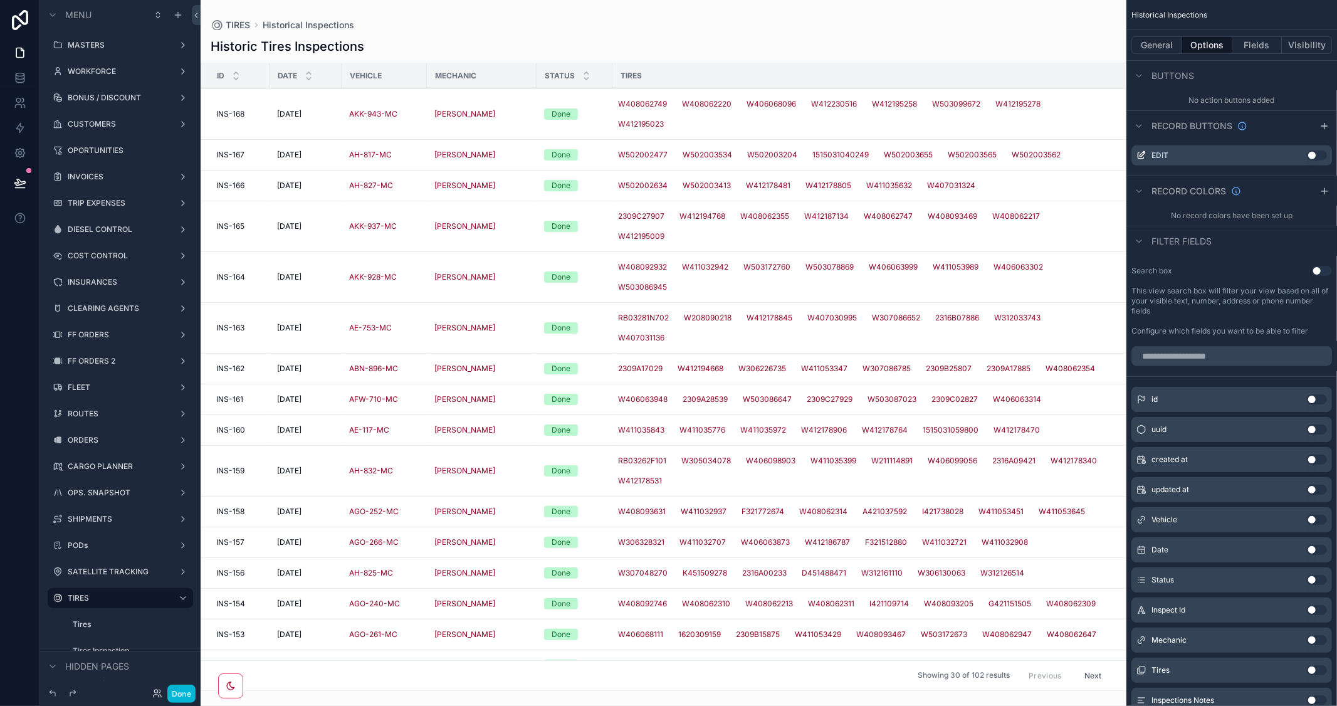
click at [1318, 519] on button "Use setting" at bounding box center [1317, 520] width 20 height 10
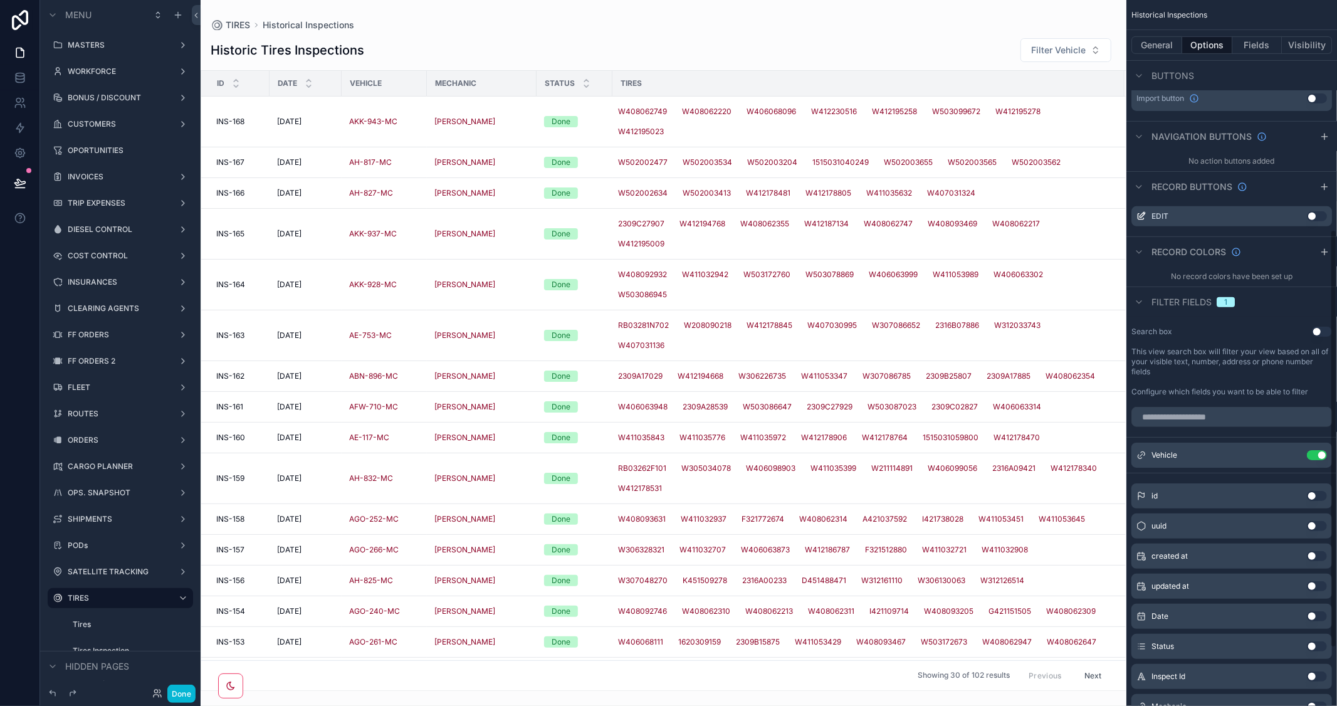
scroll to position [339, 0]
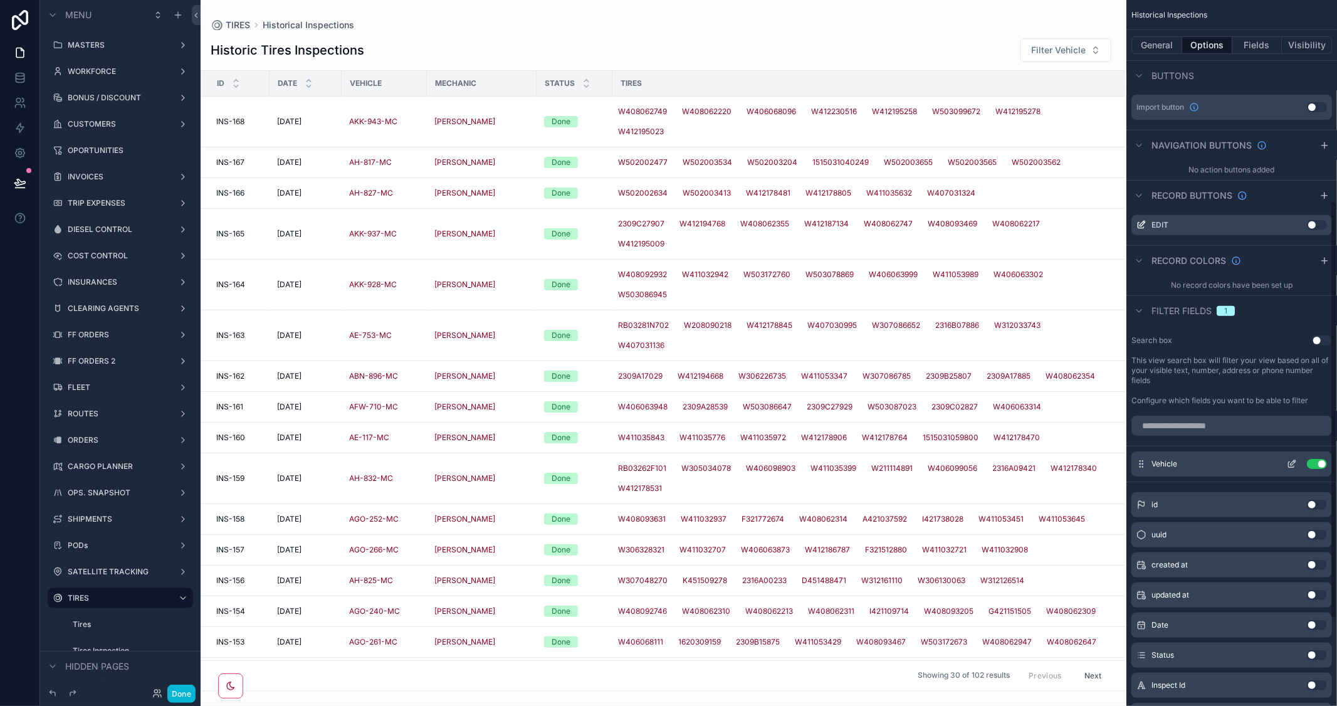
click at [1289, 464] on icon "scrollable content" at bounding box center [1292, 465] width 6 height 6
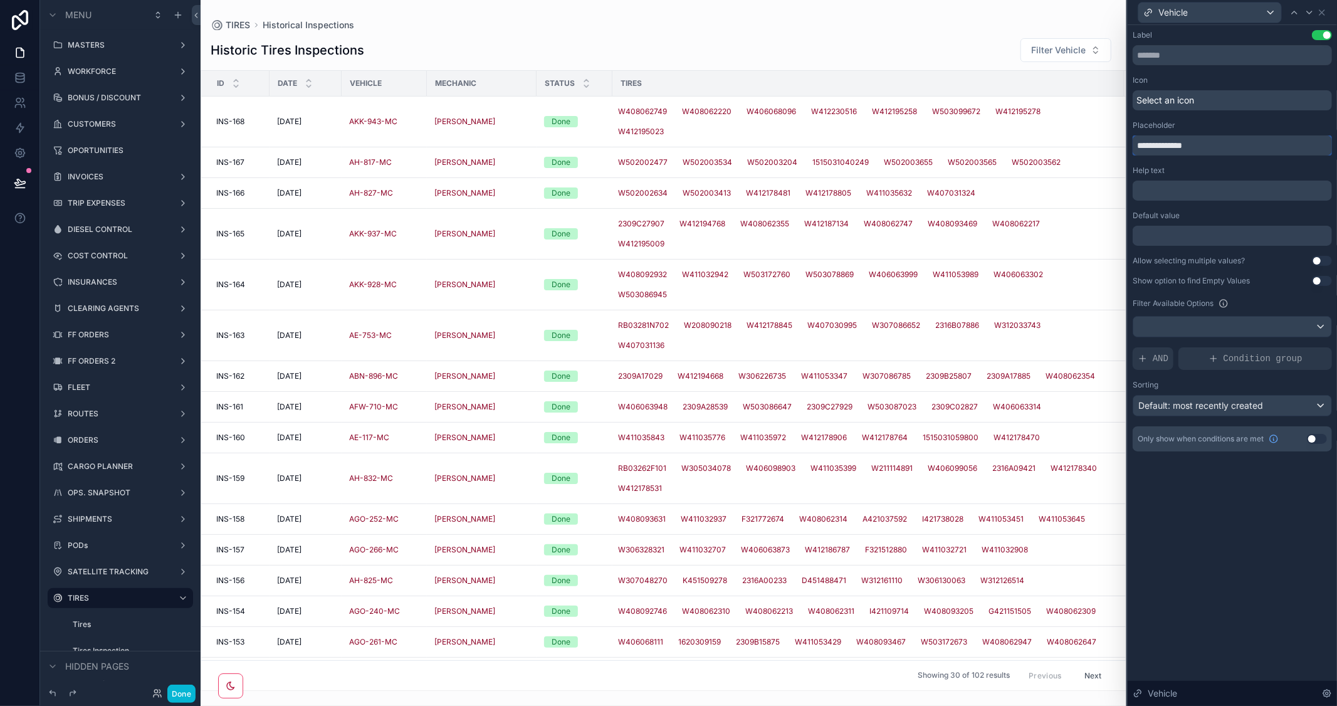
click at [1141, 141] on input "**********" at bounding box center [1232, 145] width 199 height 20
type input "*******"
click at [169, 690] on button "Done" at bounding box center [181, 694] width 28 height 18
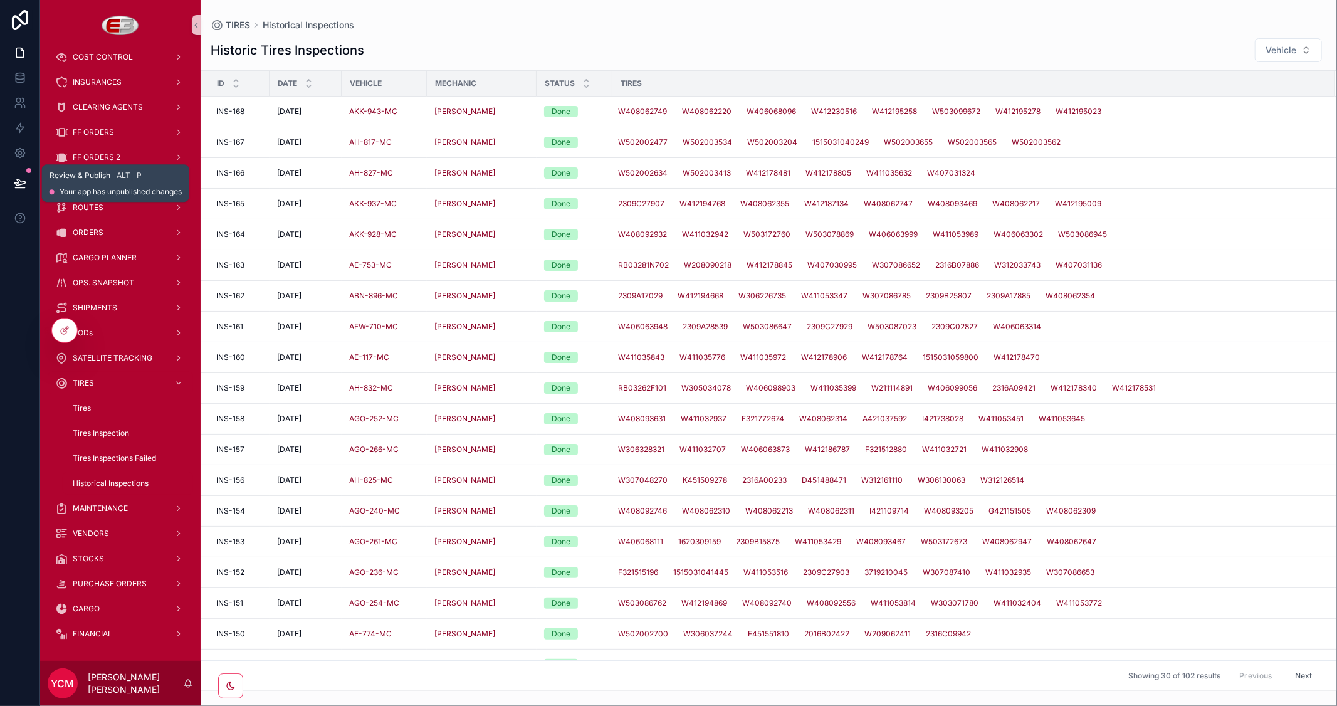
click at [19, 179] on icon at bounding box center [20, 183] width 13 height 13
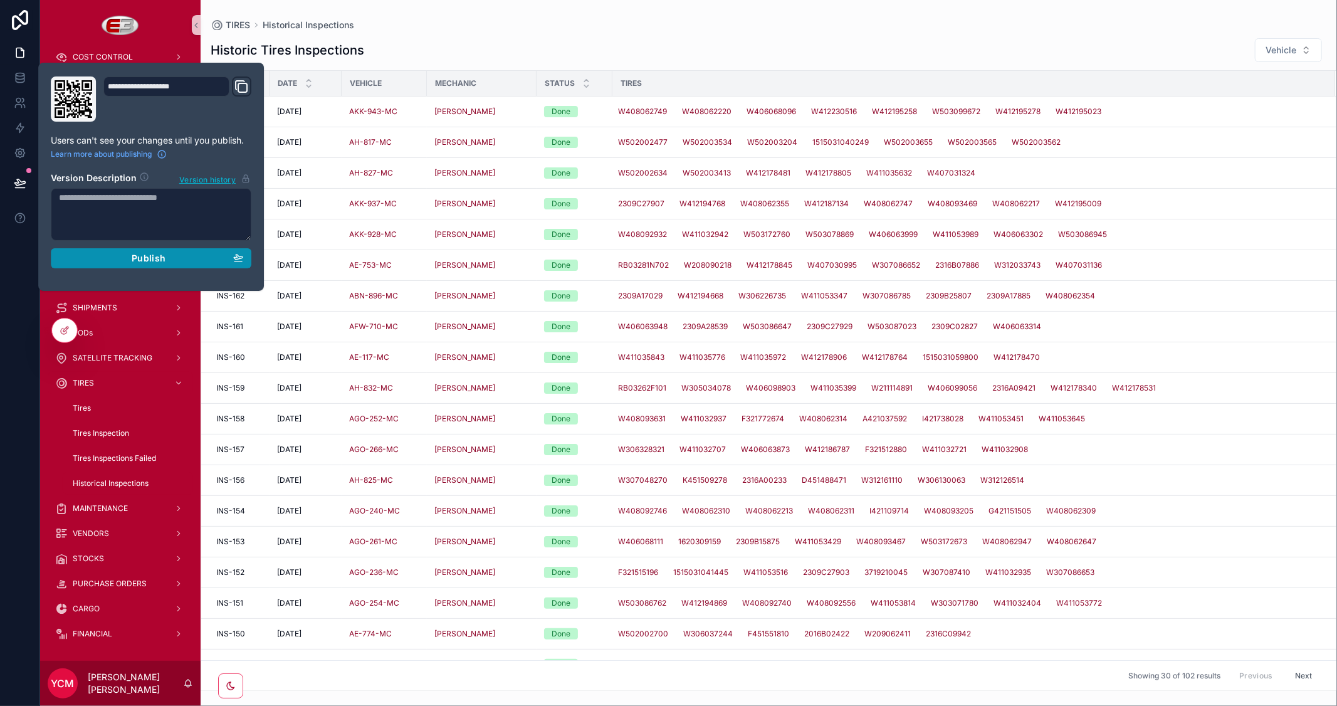
click at [161, 261] on span "Publish" at bounding box center [149, 258] width 34 height 11
